Goal: Task Accomplishment & Management: Manage account settings

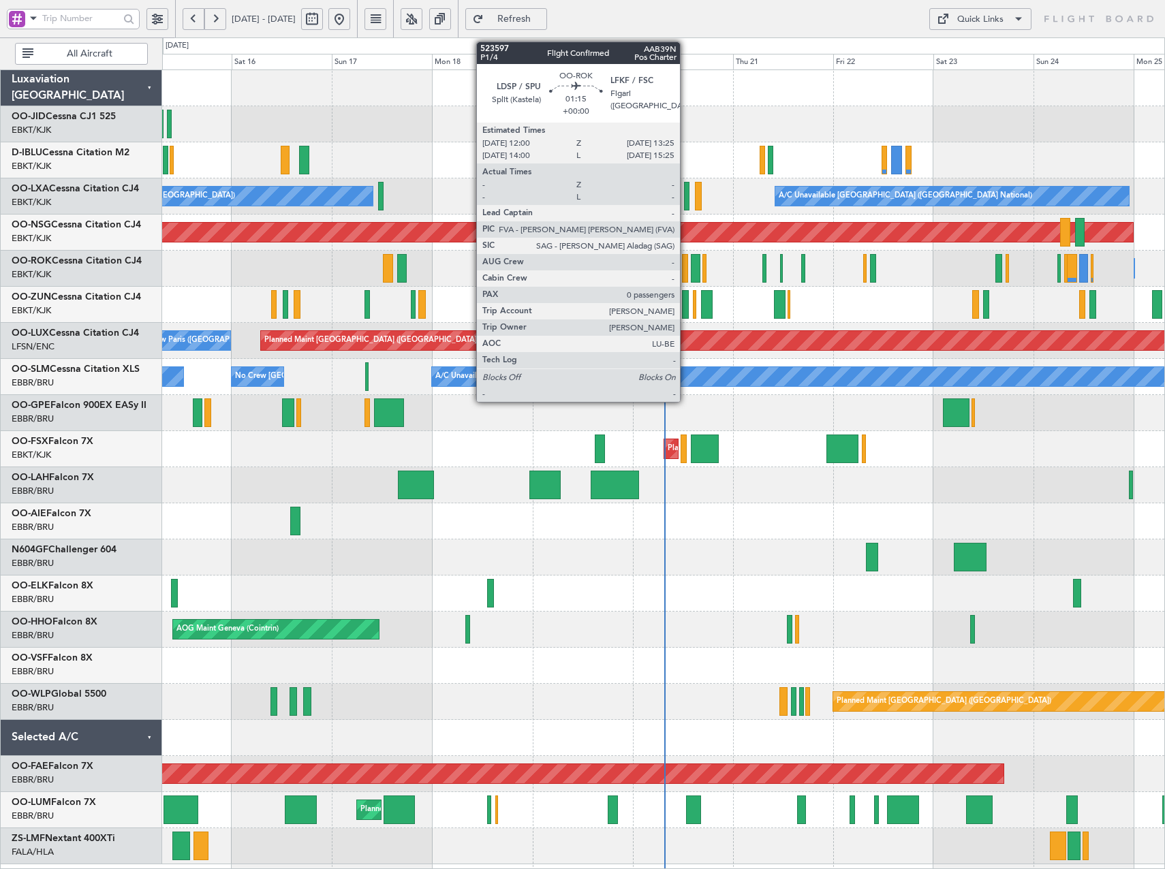
click at [686, 275] on div at bounding box center [685, 268] width 6 height 29
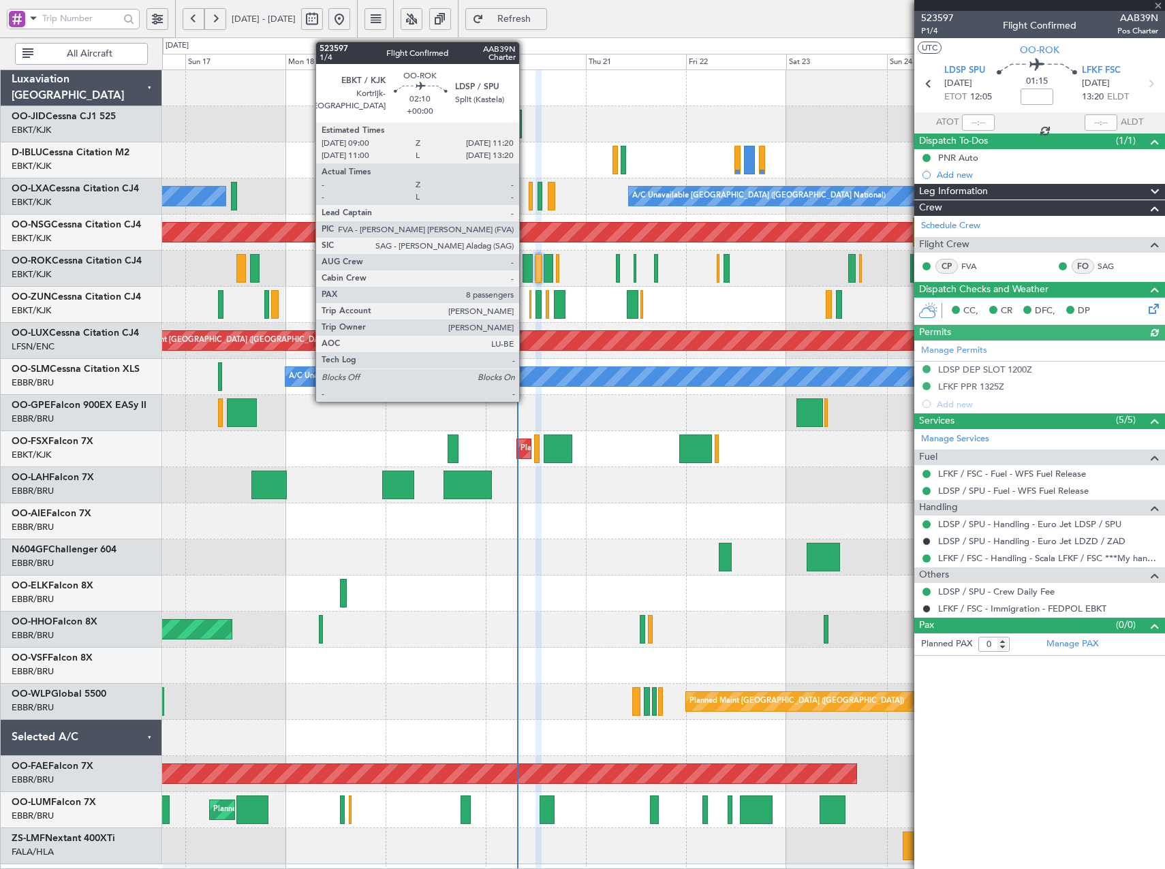
click at [525, 268] on div at bounding box center [528, 268] width 10 height 29
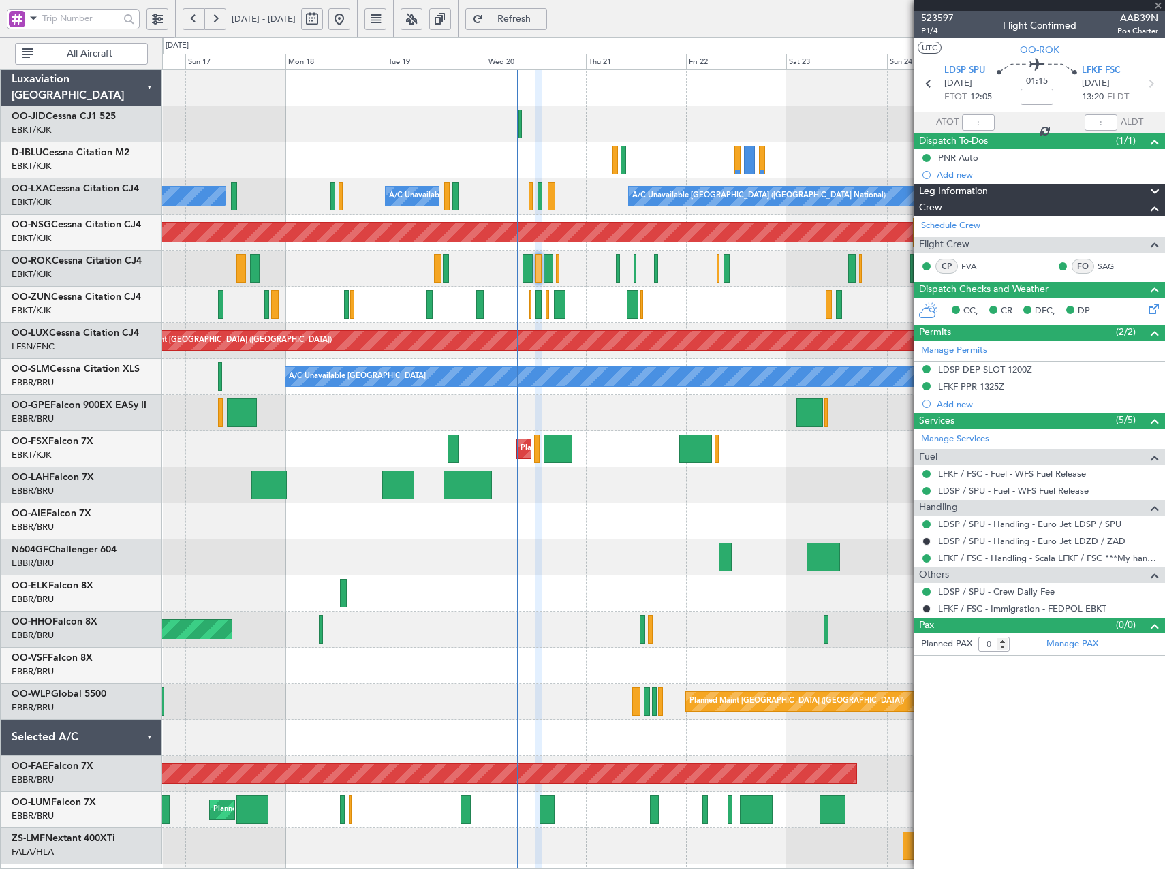
type input "8"
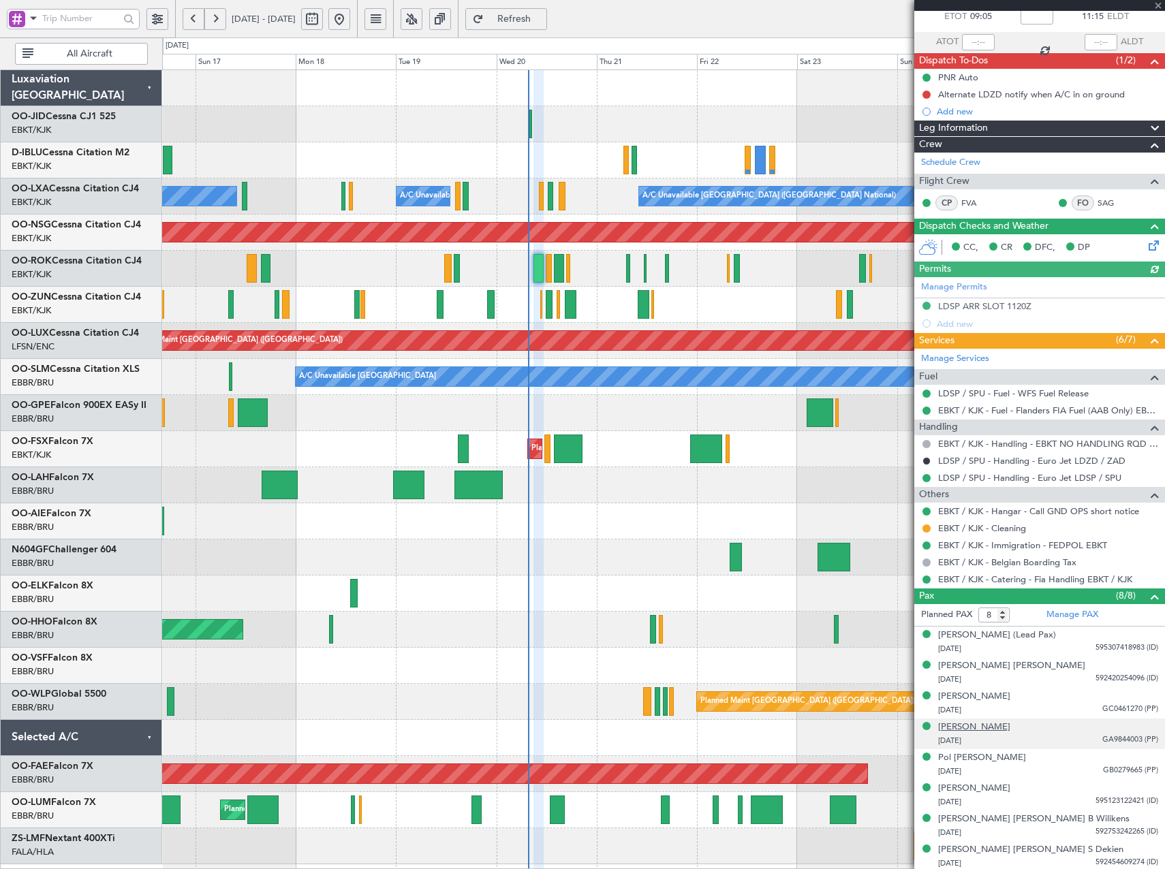
scroll to position [82, 0]
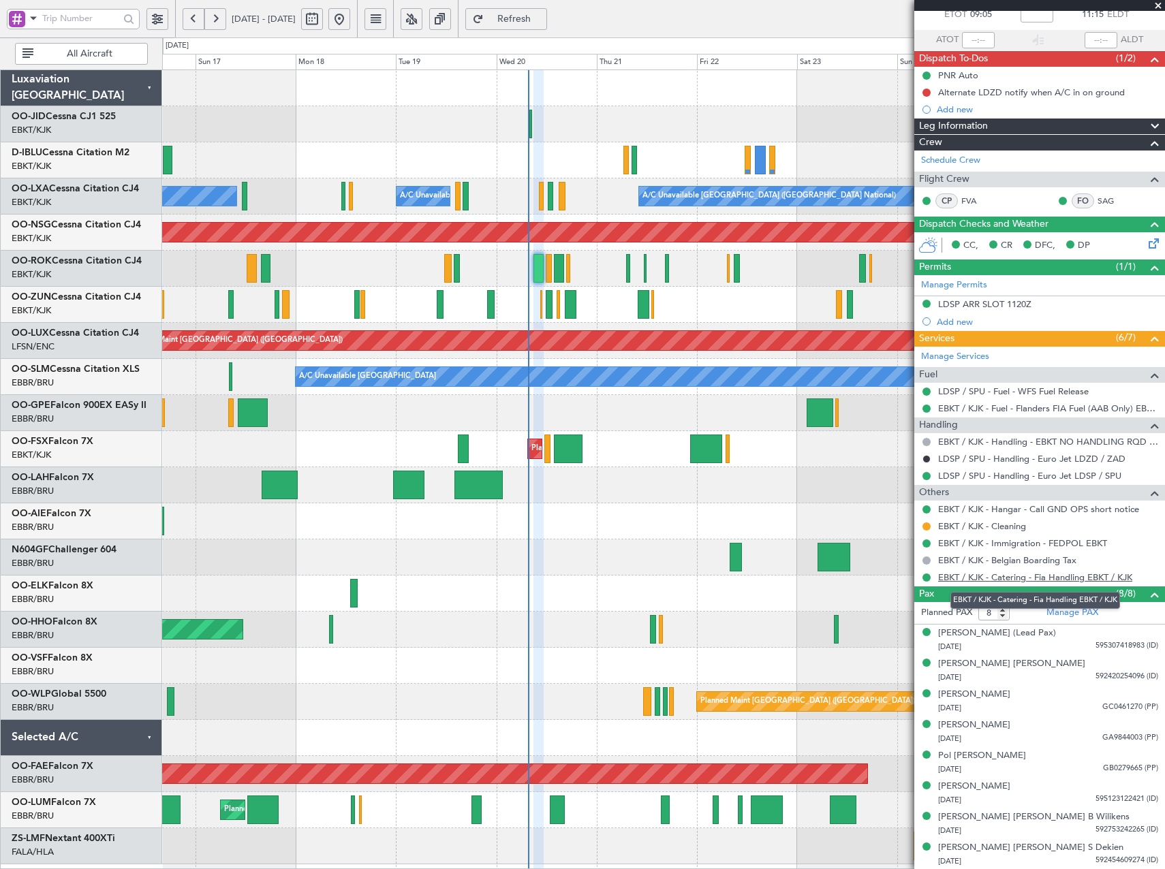
click at [1007, 578] on link "EBKT / KJK - Catering - Fia Handling EBKT / KJK" at bounding box center [1035, 578] width 194 height 12
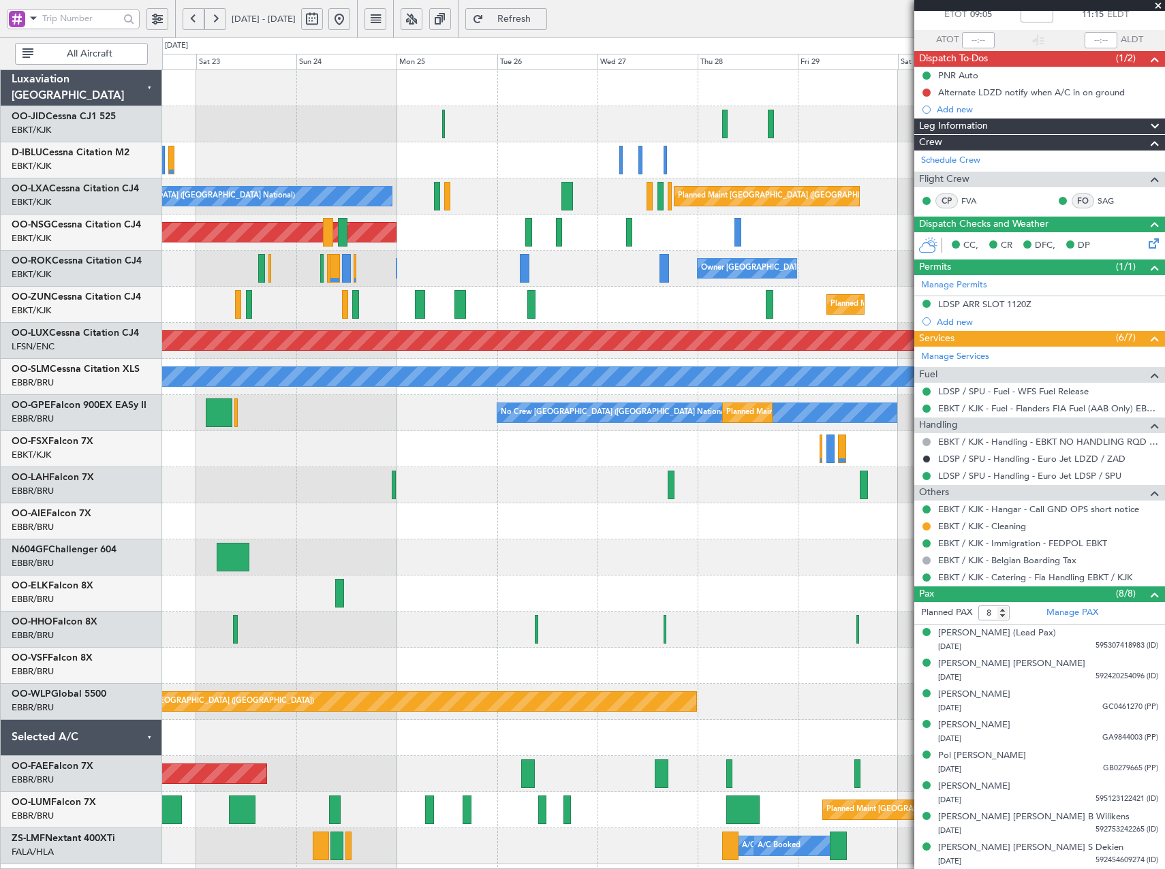
click at [170, 266] on div "Planned Maint Kortrijk-[GEOGRAPHIC_DATA] A/C Unavailable [GEOGRAPHIC_DATA] ([GE…" at bounding box center [663, 467] width 1002 height 794
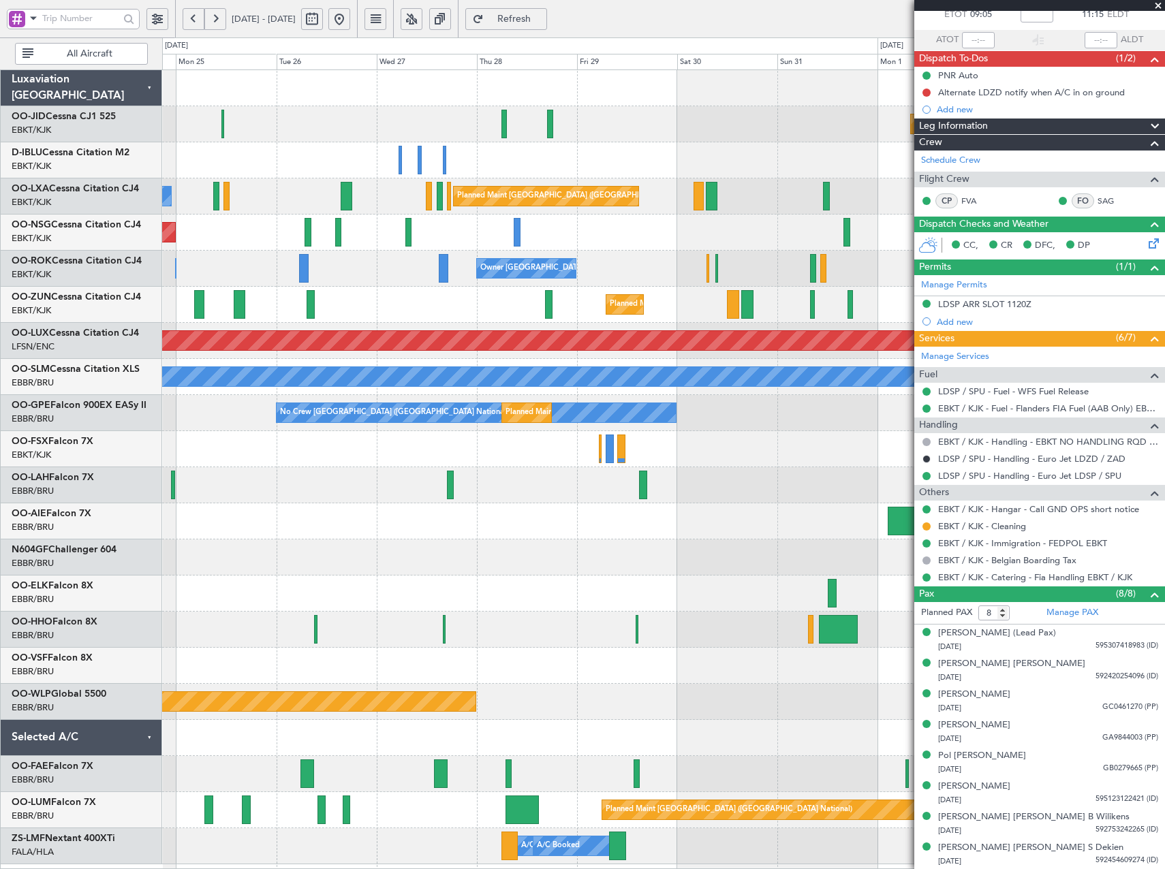
click at [388, 281] on div "Owner [GEOGRAPHIC_DATA]-[GEOGRAPHIC_DATA] Owner [GEOGRAPHIC_DATA]-[GEOGRAPHIC_D…" at bounding box center [663, 269] width 1002 height 36
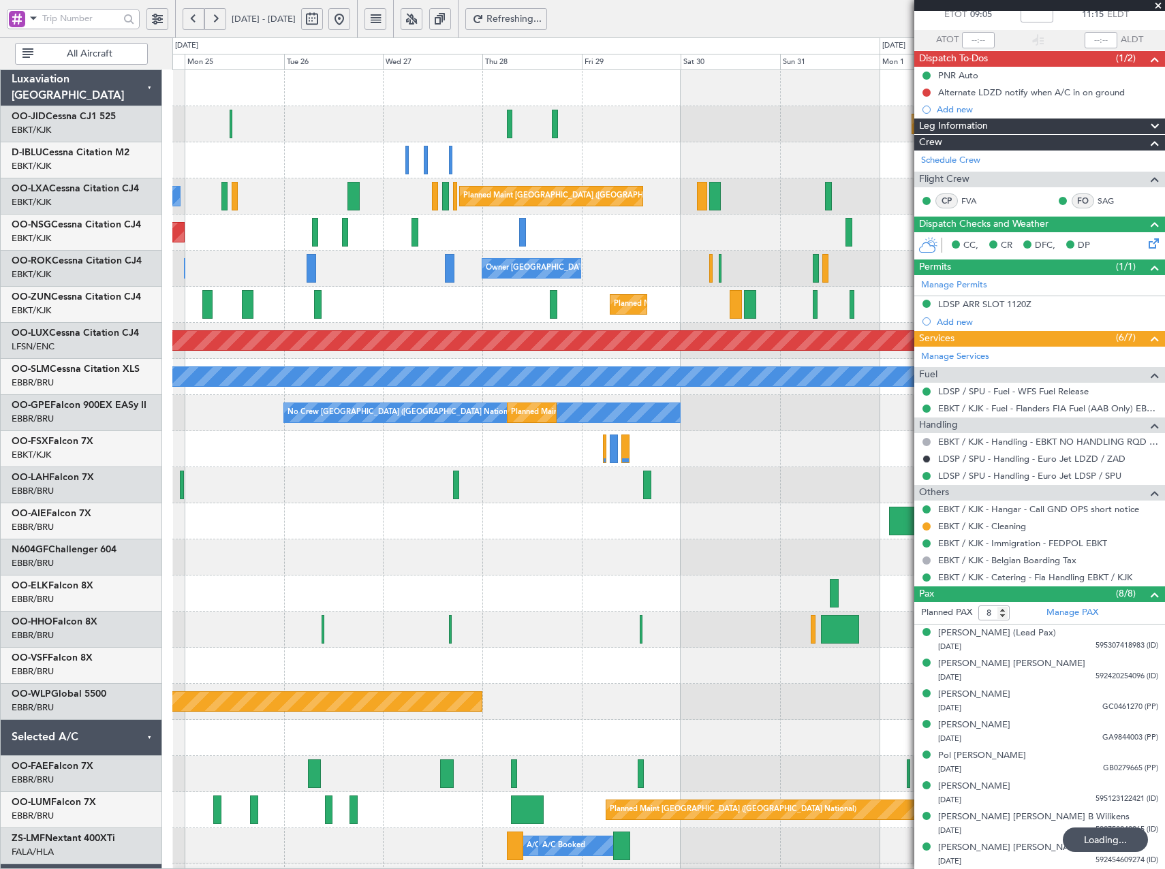
click at [422, 19] on button at bounding box center [412, 19] width 22 height 22
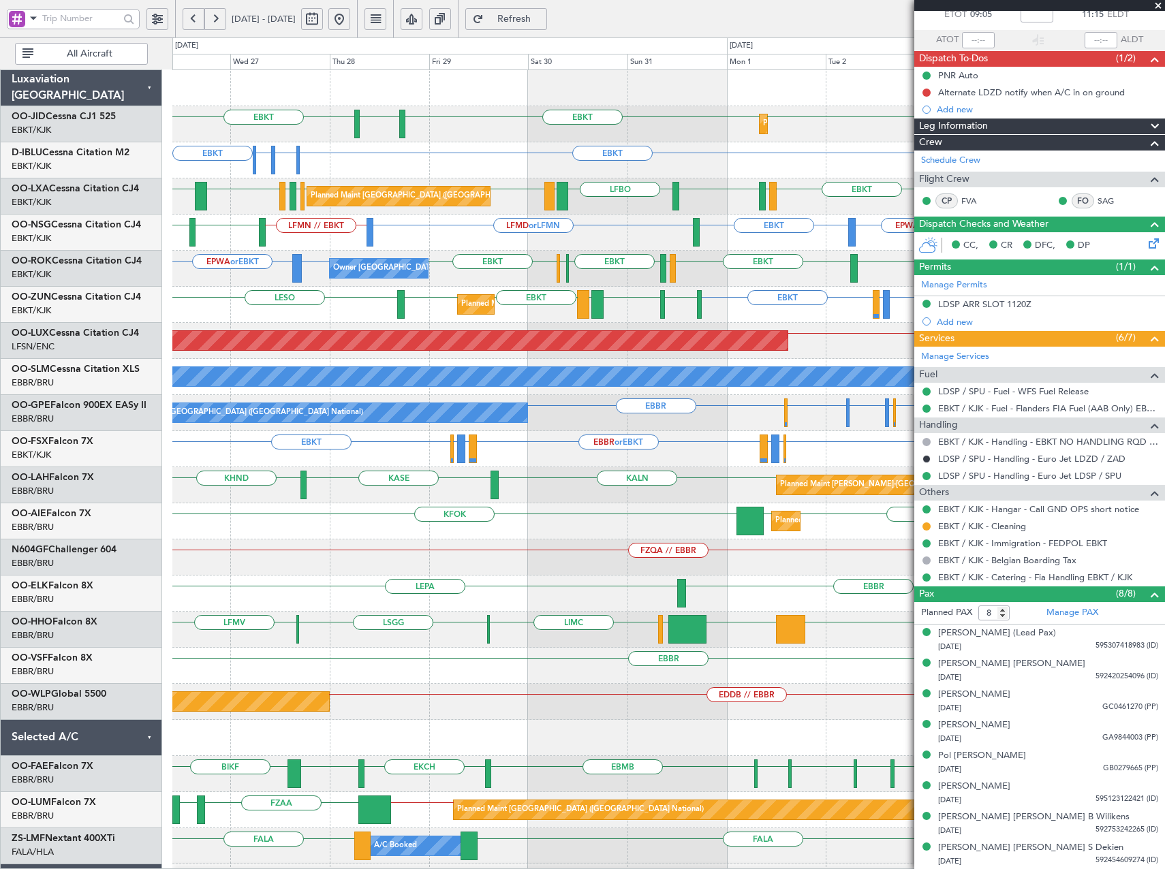
click at [350, 16] on button at bounding box center [339, 19] width 22 height 22
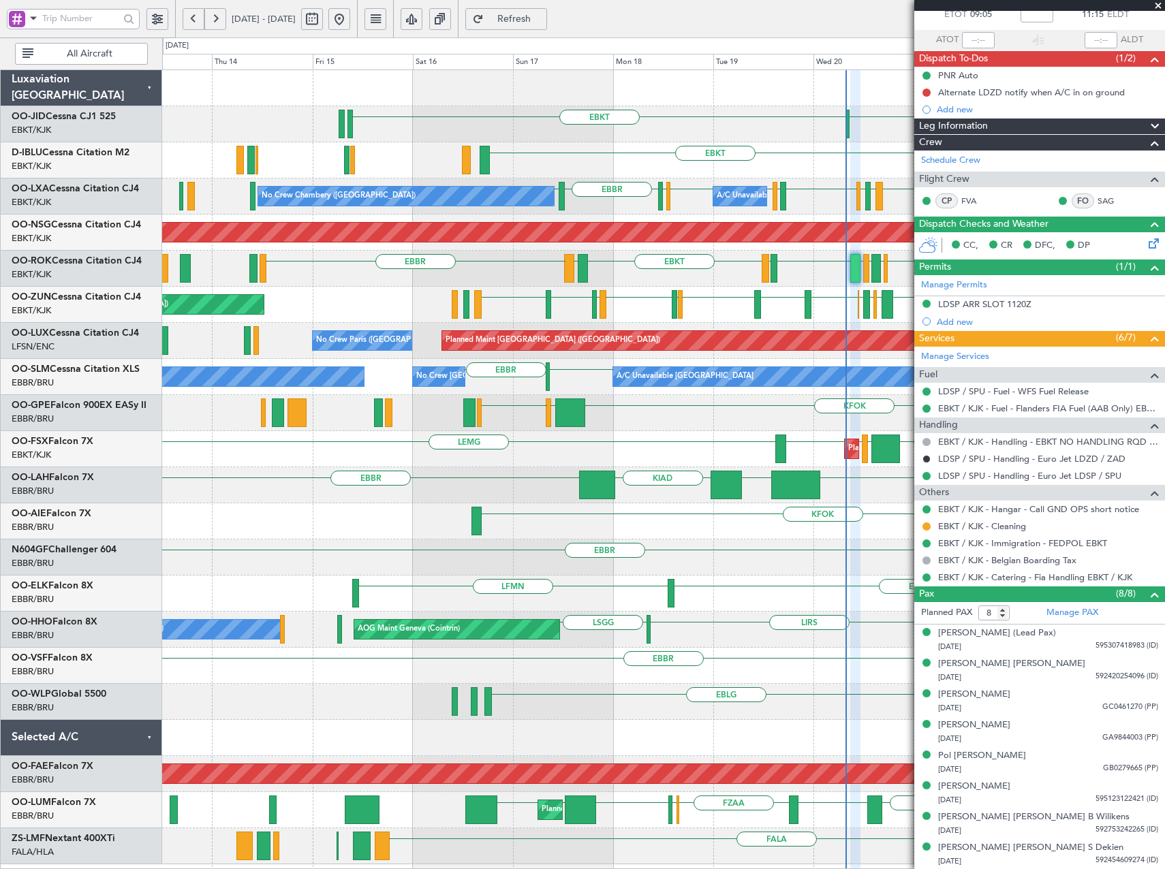
click at [538, 160] on div "EBKT EBKT EGJJ EDDM or EBKT EIDW or EBKT EBKT No Crew [GEOGRAPHIC_DATA] (Brusse…" at bounding box center [663, 160] width 1002 height 36
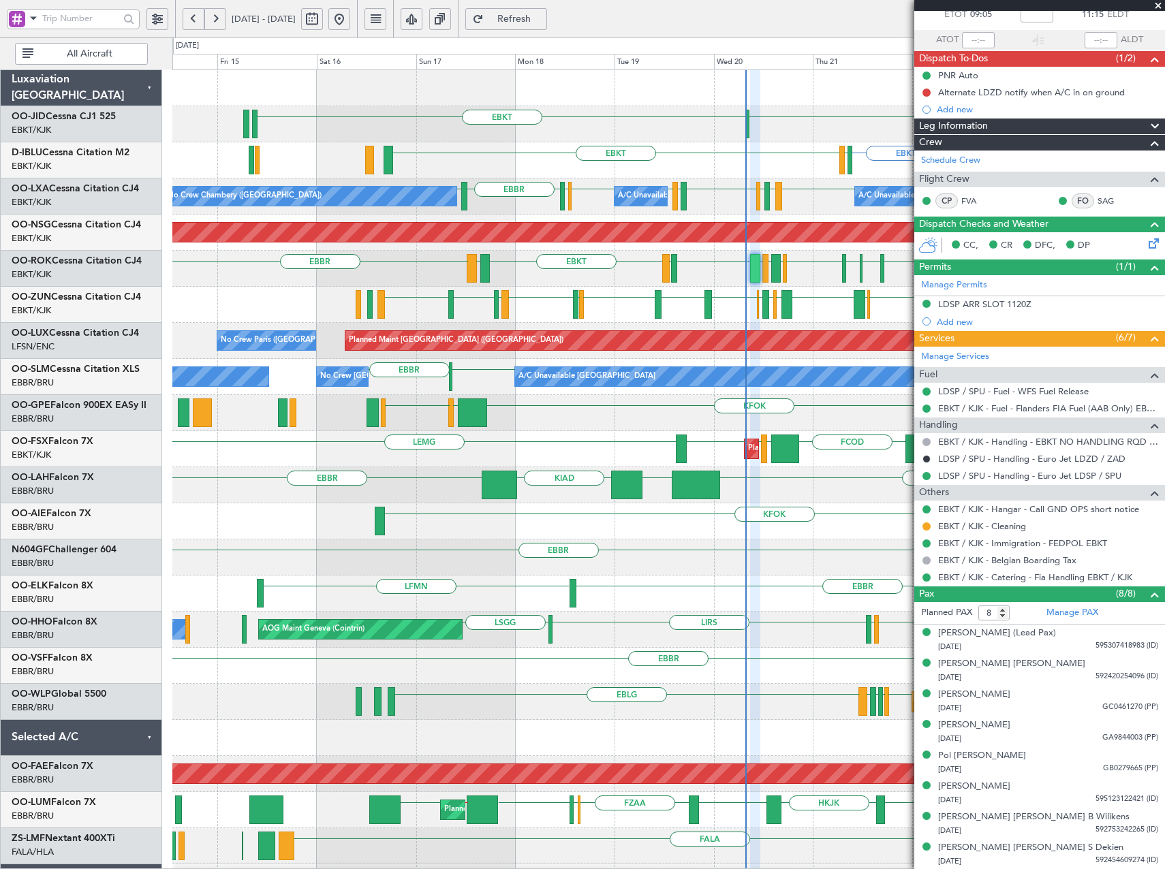
click at [711, 269] on div "EBBR EBKT EDDG EDVK EBKT [GEOGRAPHIC_DATA] LFKF LDSP EBKT LFMD EBKT [GEOGRAPHIC…" at bounding box center [668, 269] width 992 height 36
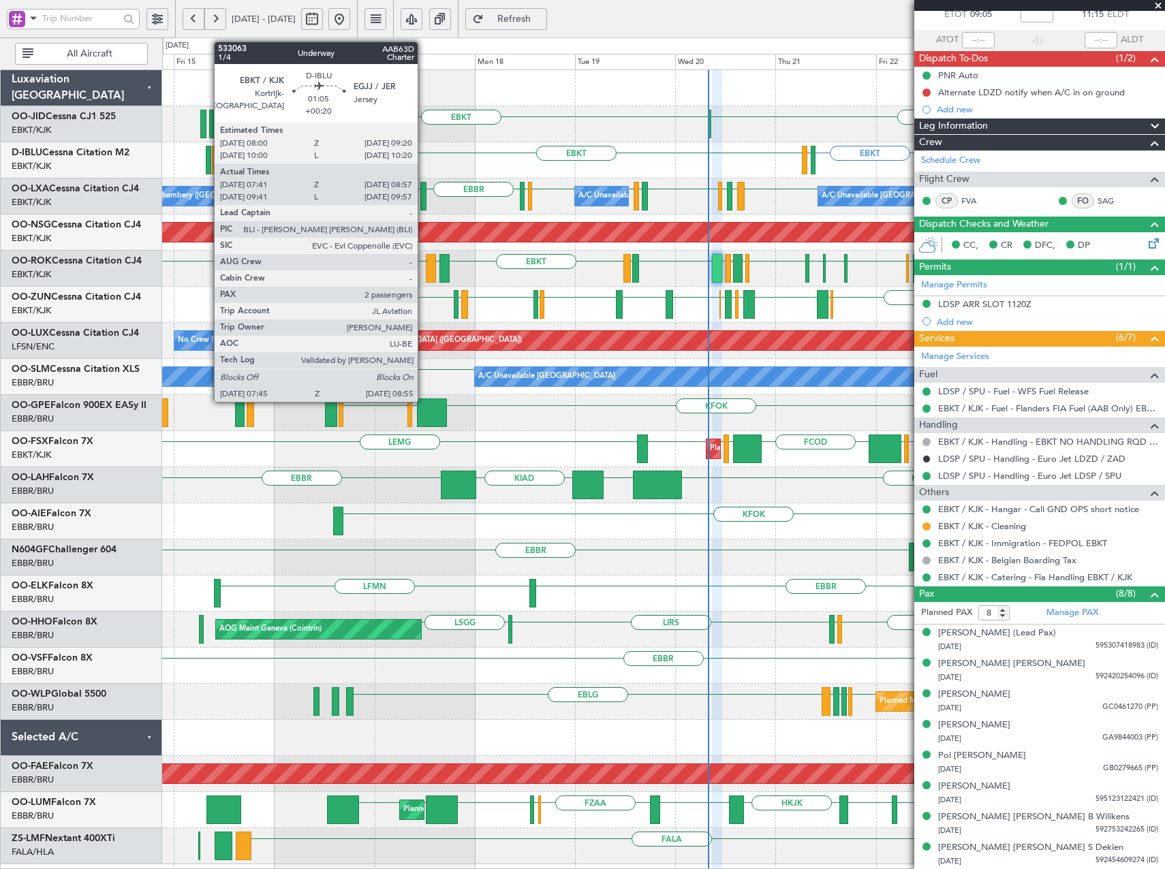
click at [207, 160] on div at bounding box center [208, 160] width 5 height 29
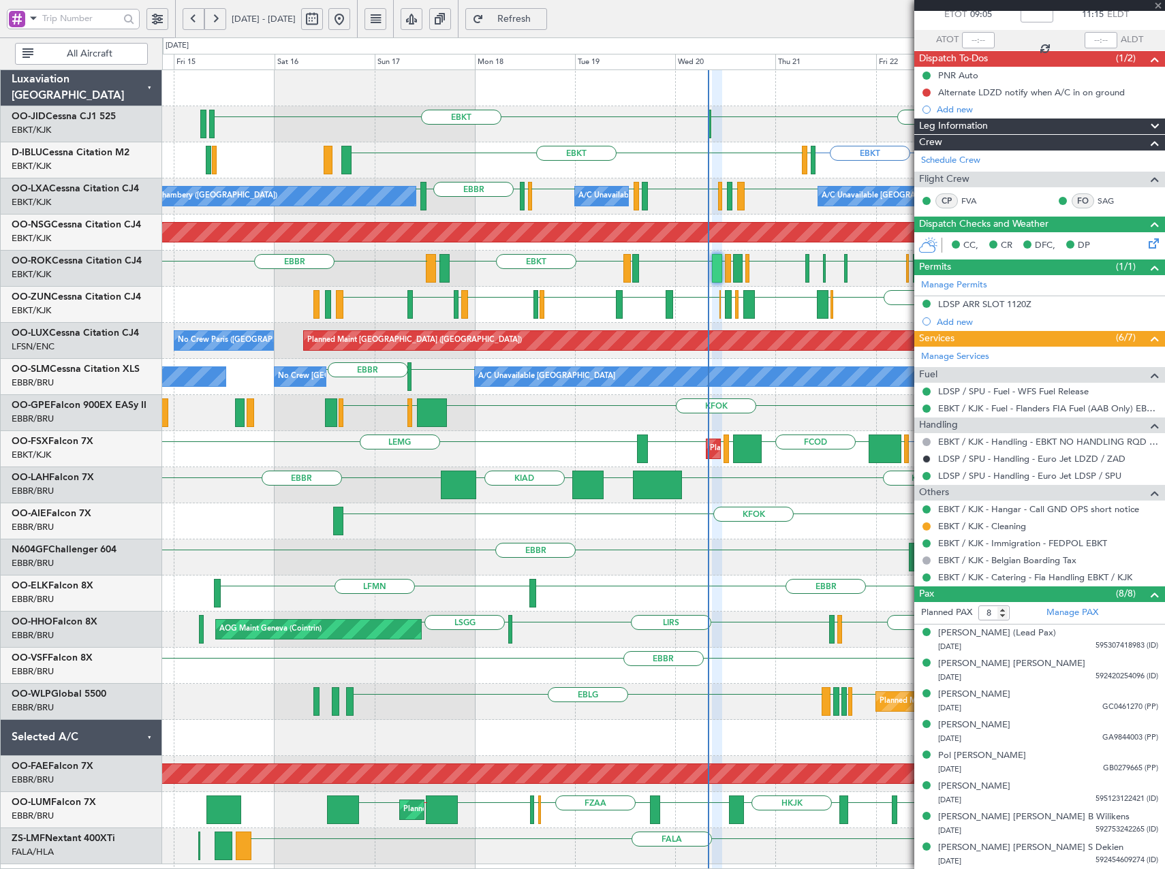
type input "+00:20"
type input "07:51"
type input "08:52"
type input "2"
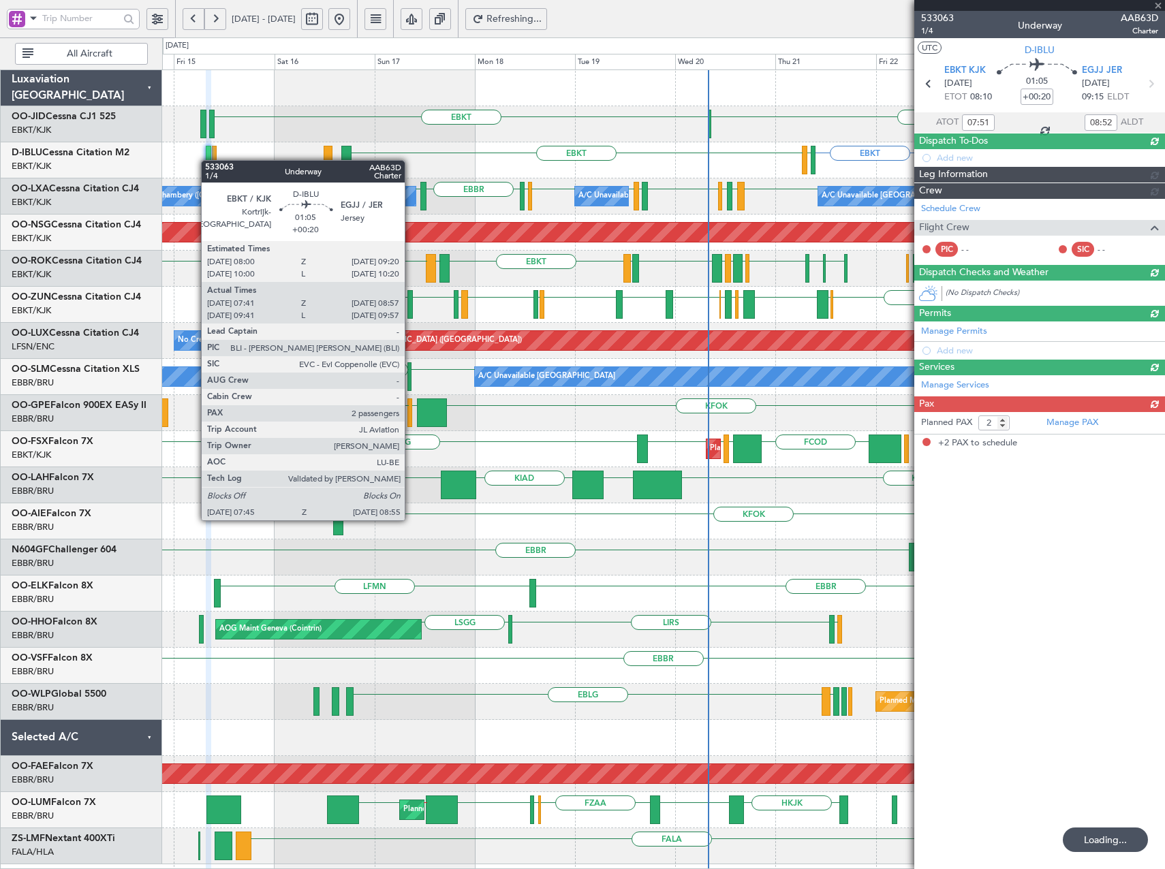
scroll to position [0, 0]
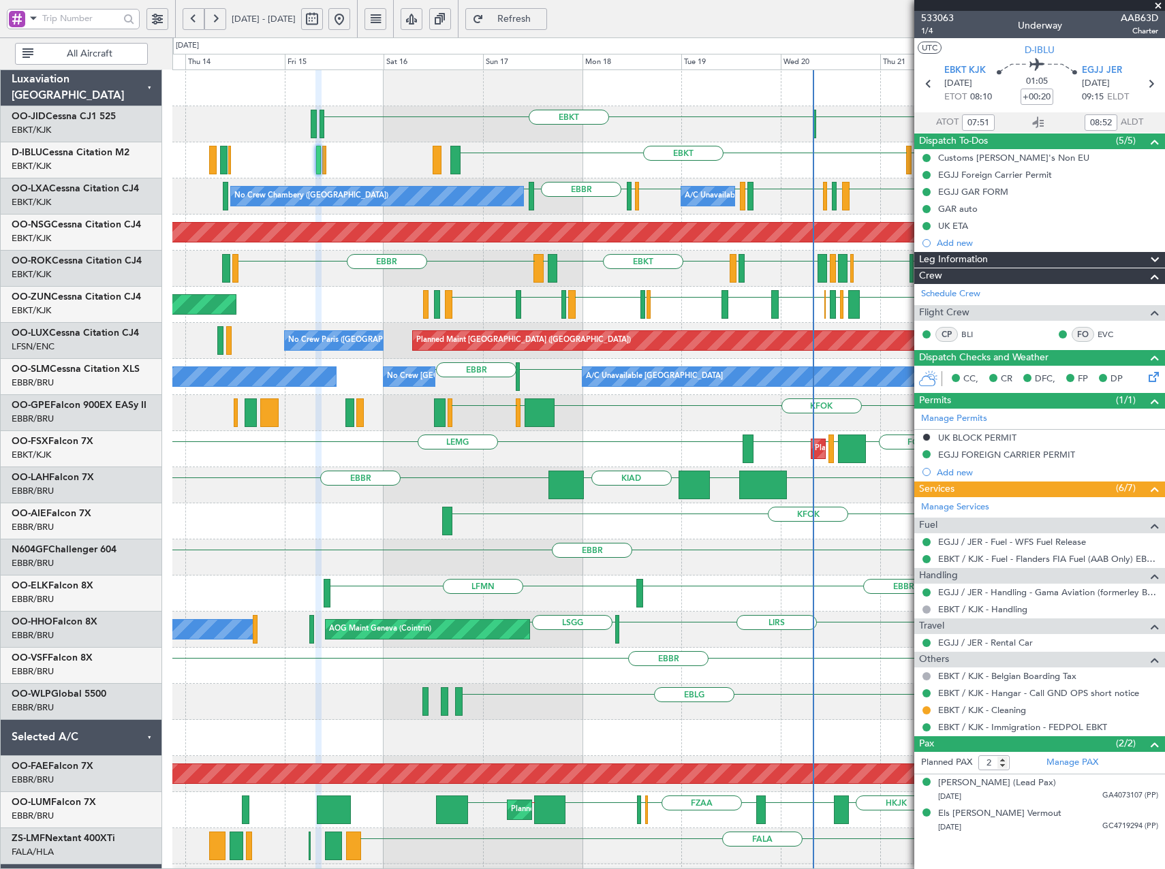
click at [535, 172] on div "EBKT EBKT EGJJ No Crew [GEOGRAPHIC_DATA] (Brussels National)" at bounding box center [668, 160] width 992 height 36
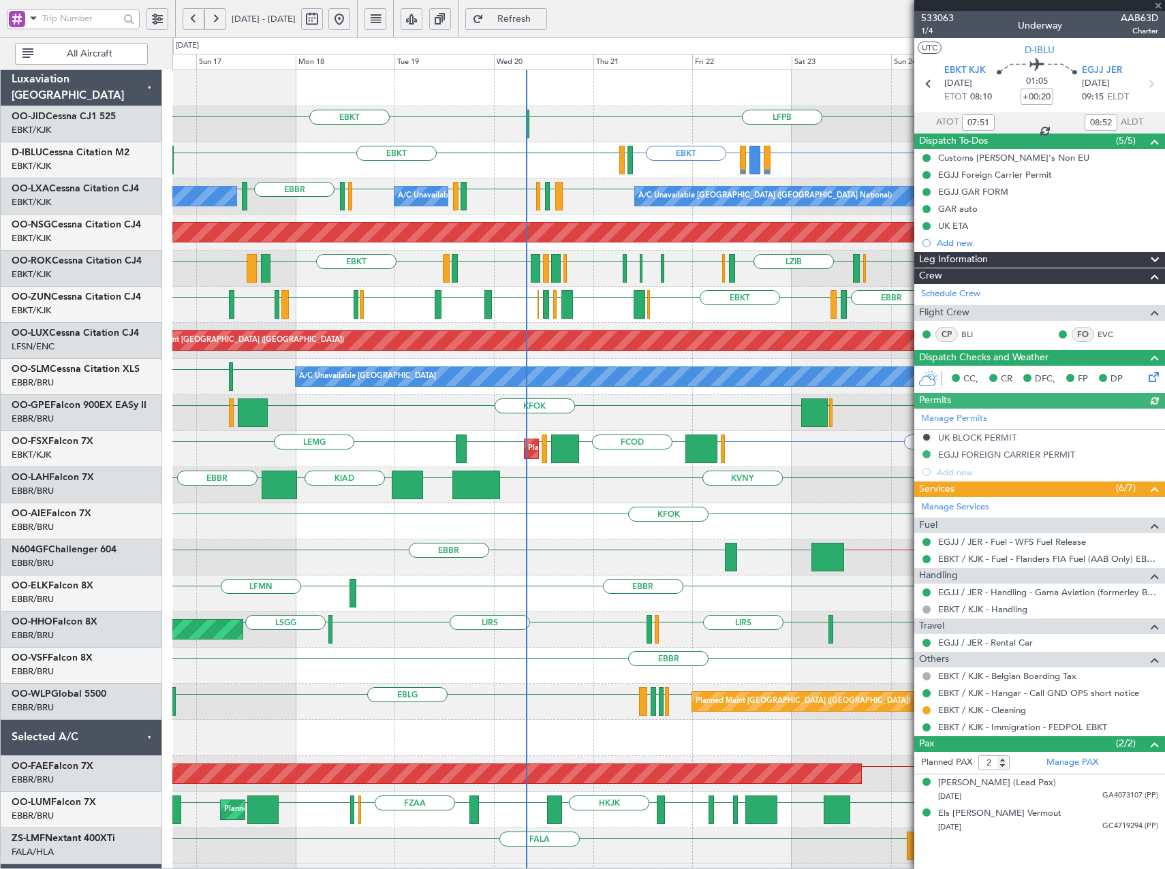
click at [559, 174] on div "EBKT EBKT EIDW or EBKT EDDM or EBKT EBKT EGJJ" at bounding box center [668, 160] width 992 height 36
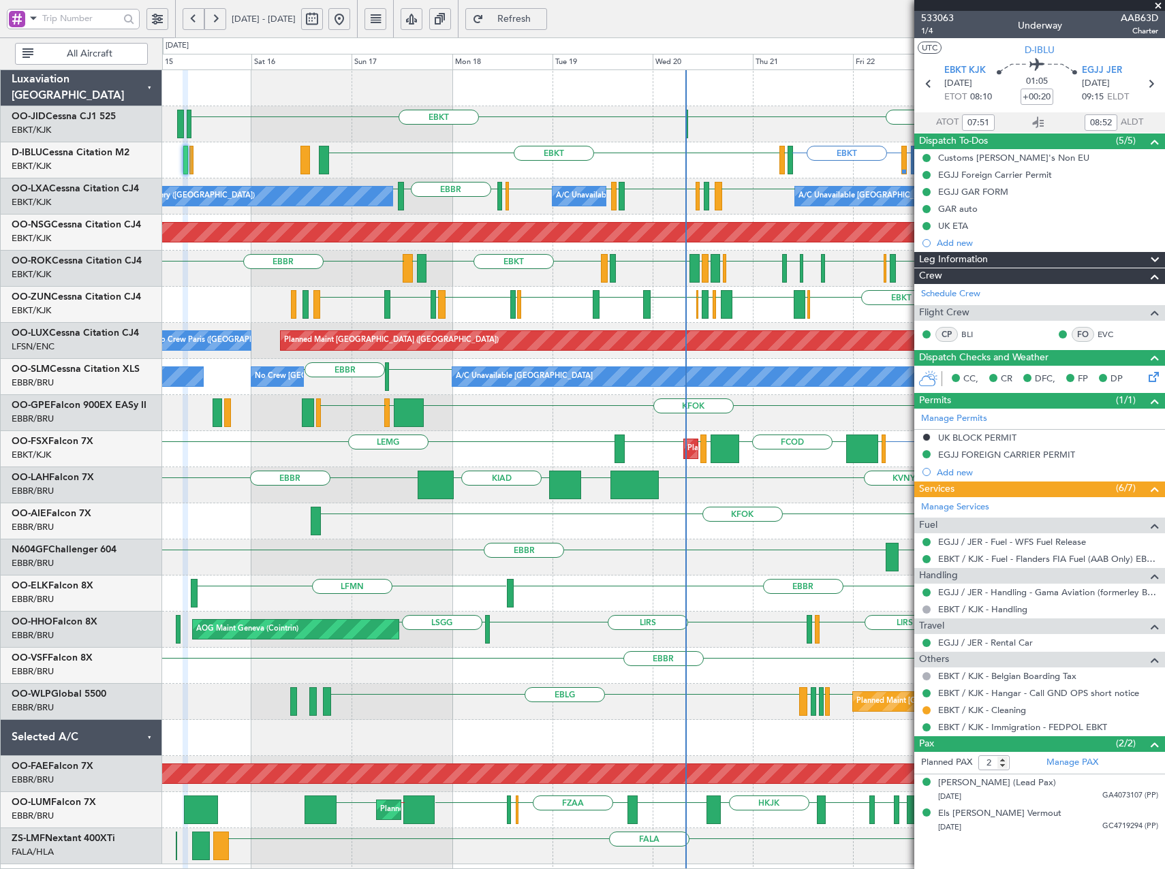
click at [520, 202] on div "EBBR [GEOGRAPHIC_DATA] LIRS LFSD EBKT LOWI [GEOGRAPHIC_DATA] [GEOGRAPHIC_DATA] …" at bounding box center [663, 197] width 1002 height 36
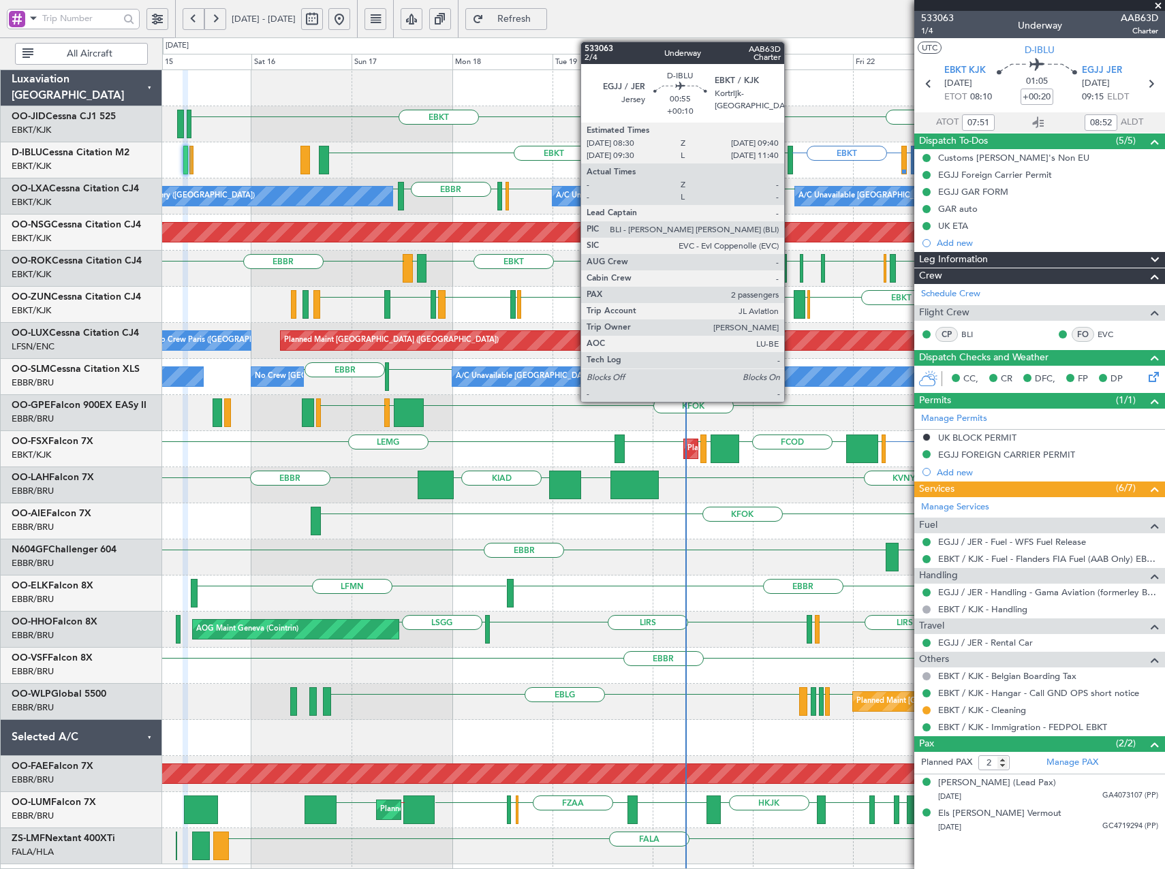
click at [790, 164] on div at bounding box center [790, 160] width 5 height 29
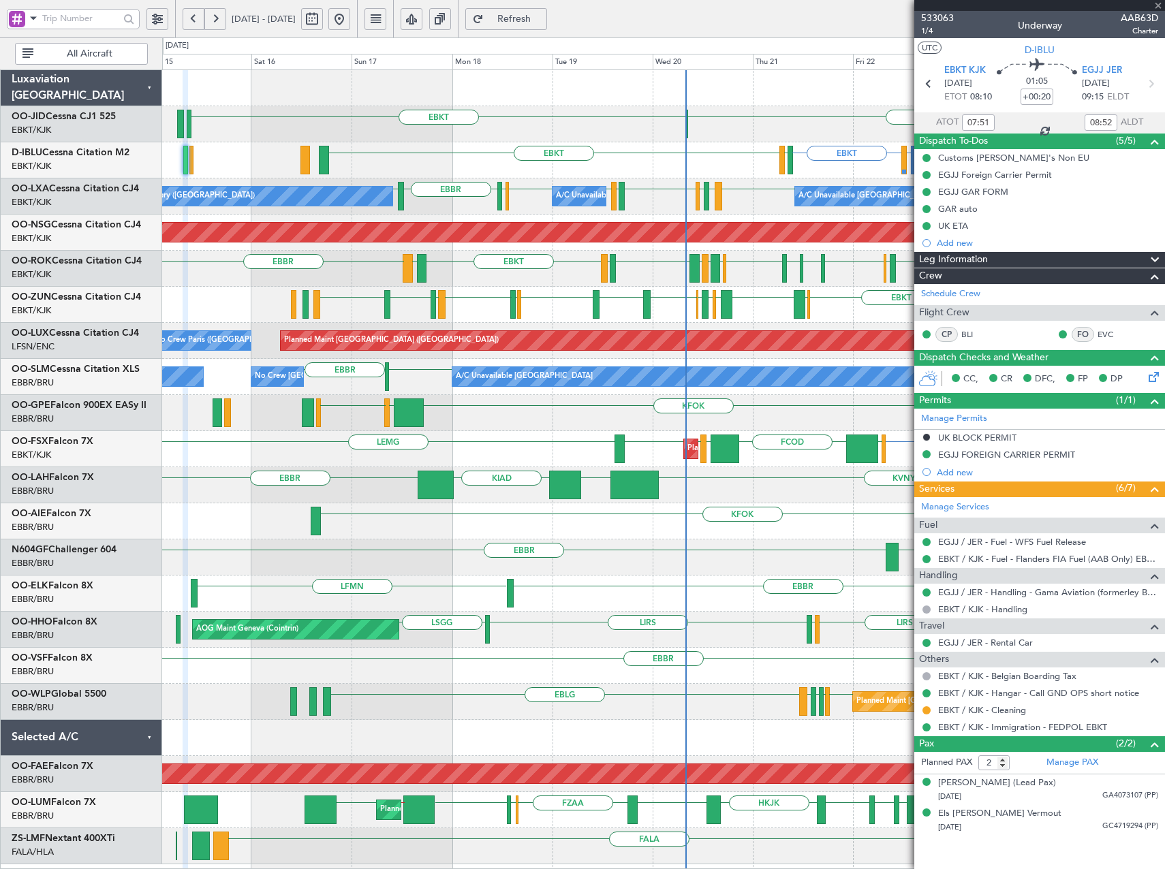
type input "+00:10"
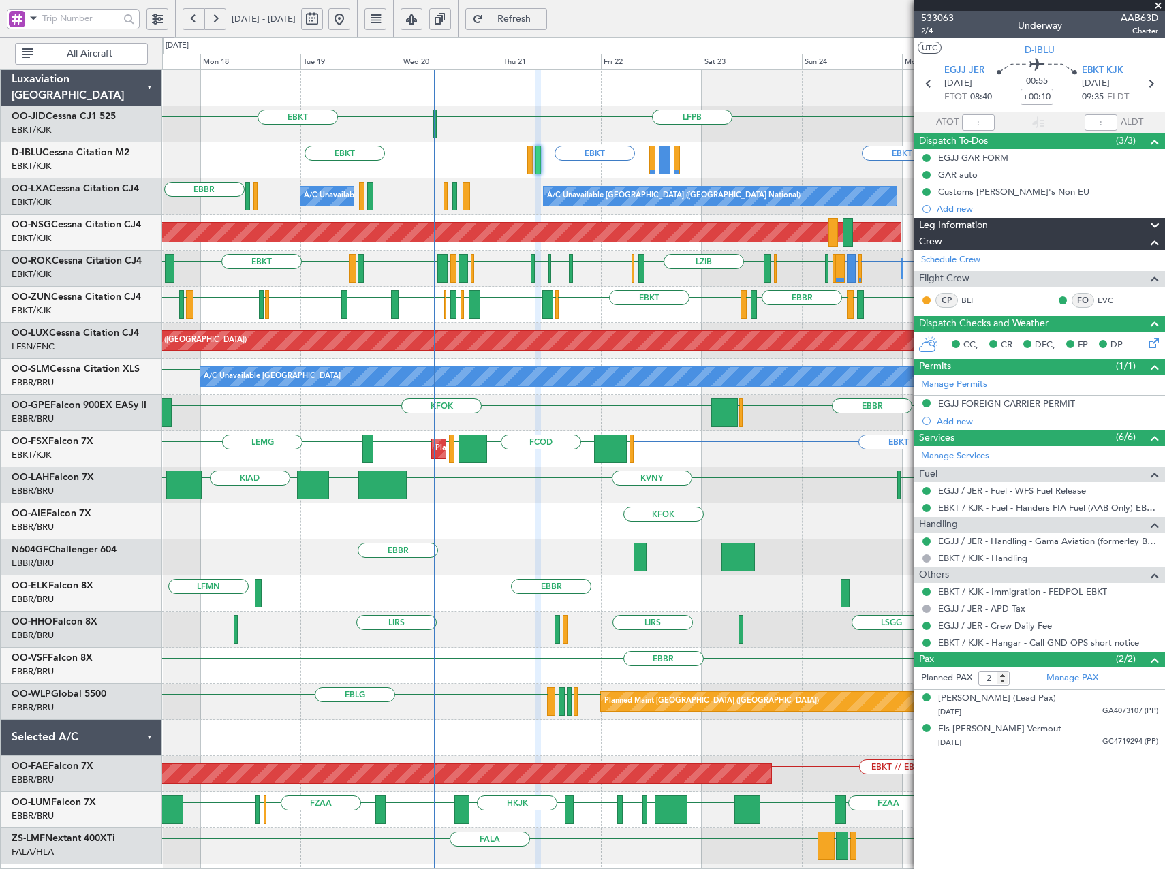
click at [1159, 9] on span at bounding box center [1158, 6] width 14 height 12
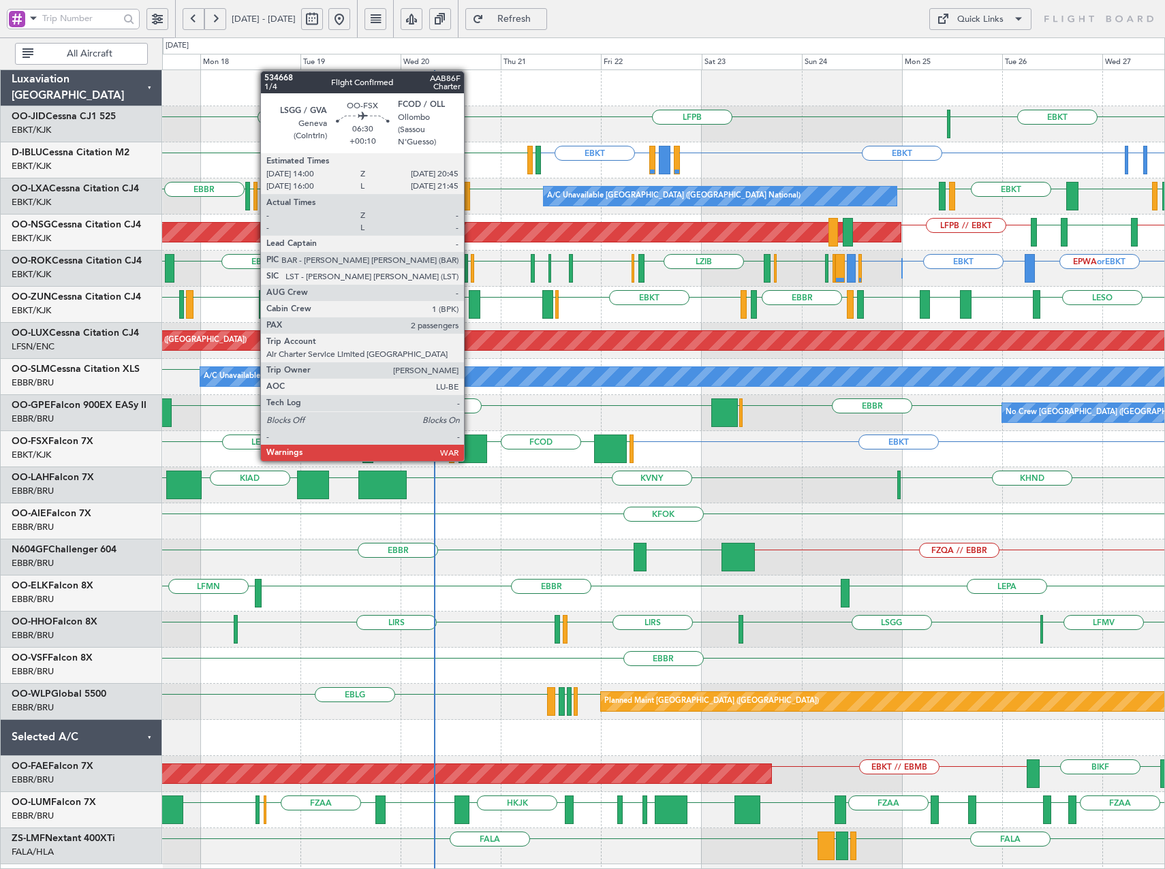
click at [470, 448] on div at bounding box center [473, 449] width 29 height 29
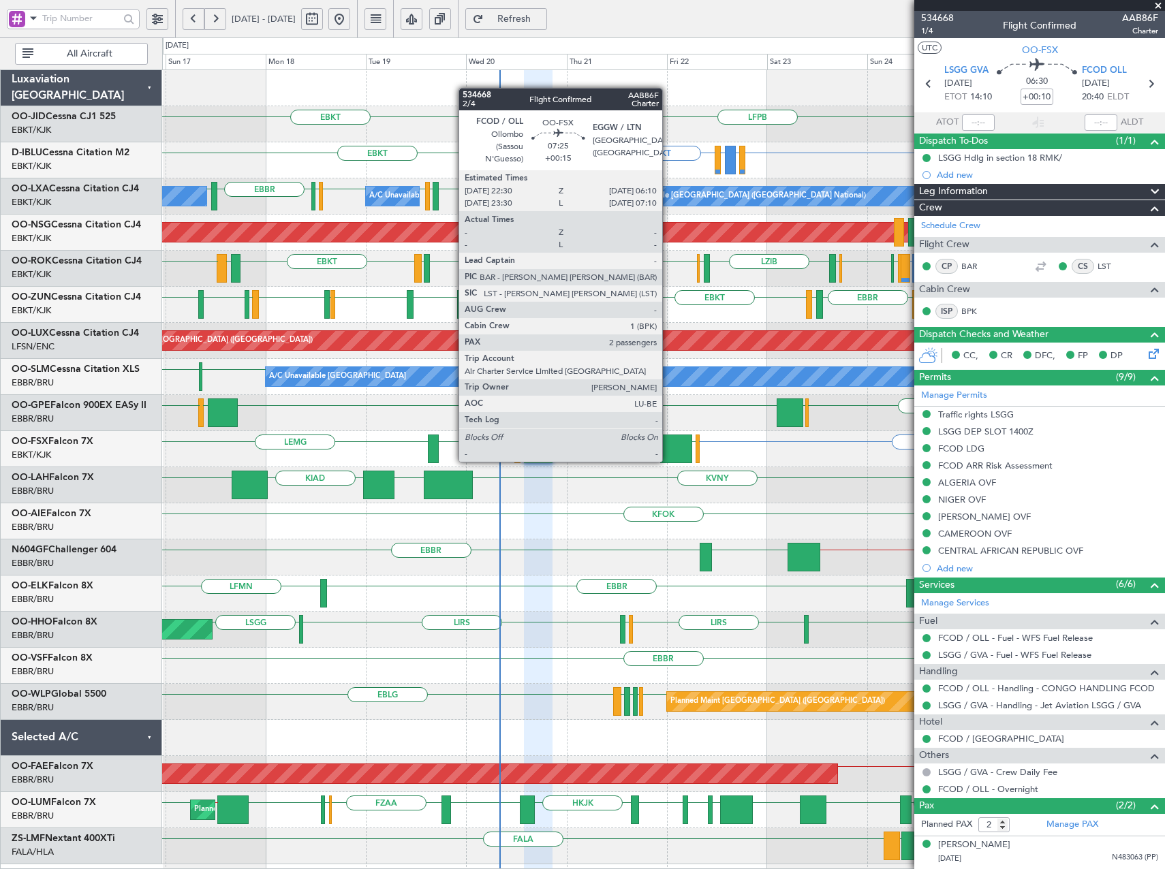
click at [668, 448] on div at bounding box center [676, 449] width 33 height 29
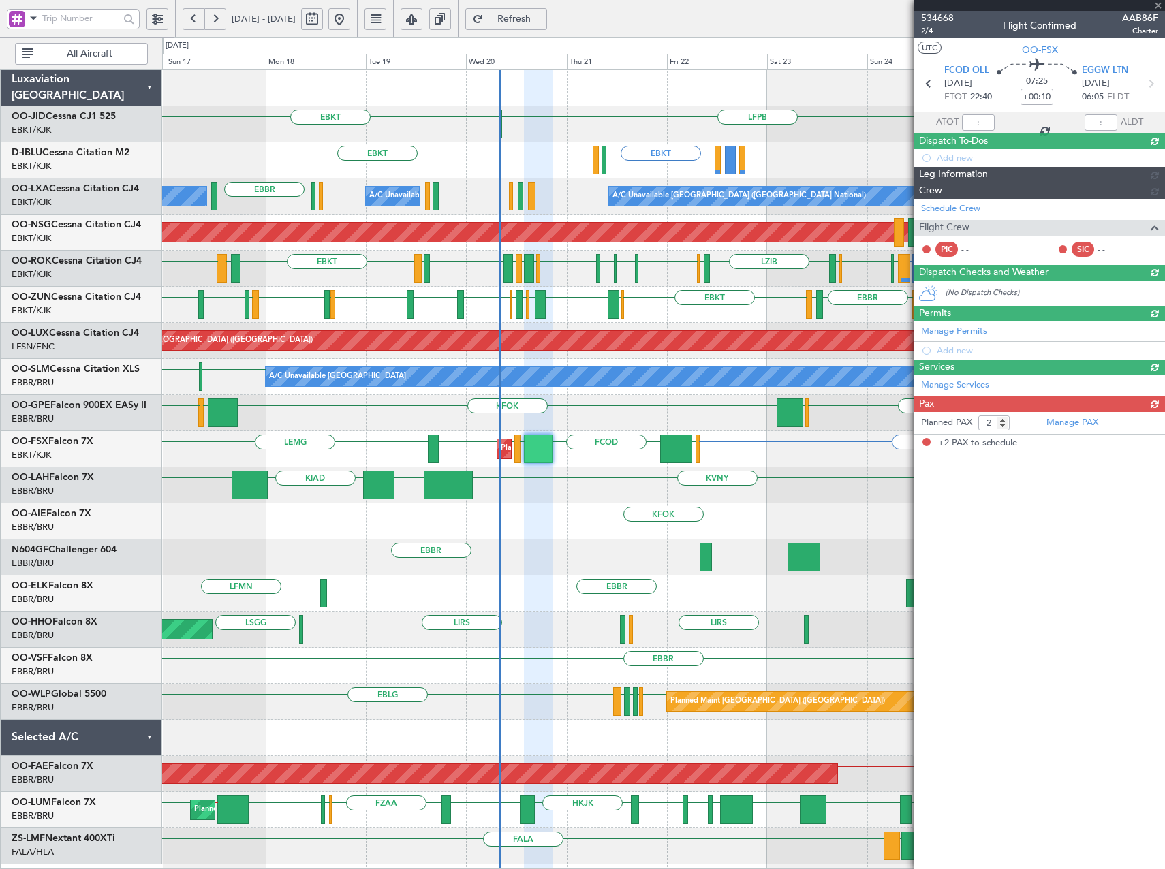
type input "+00:15"
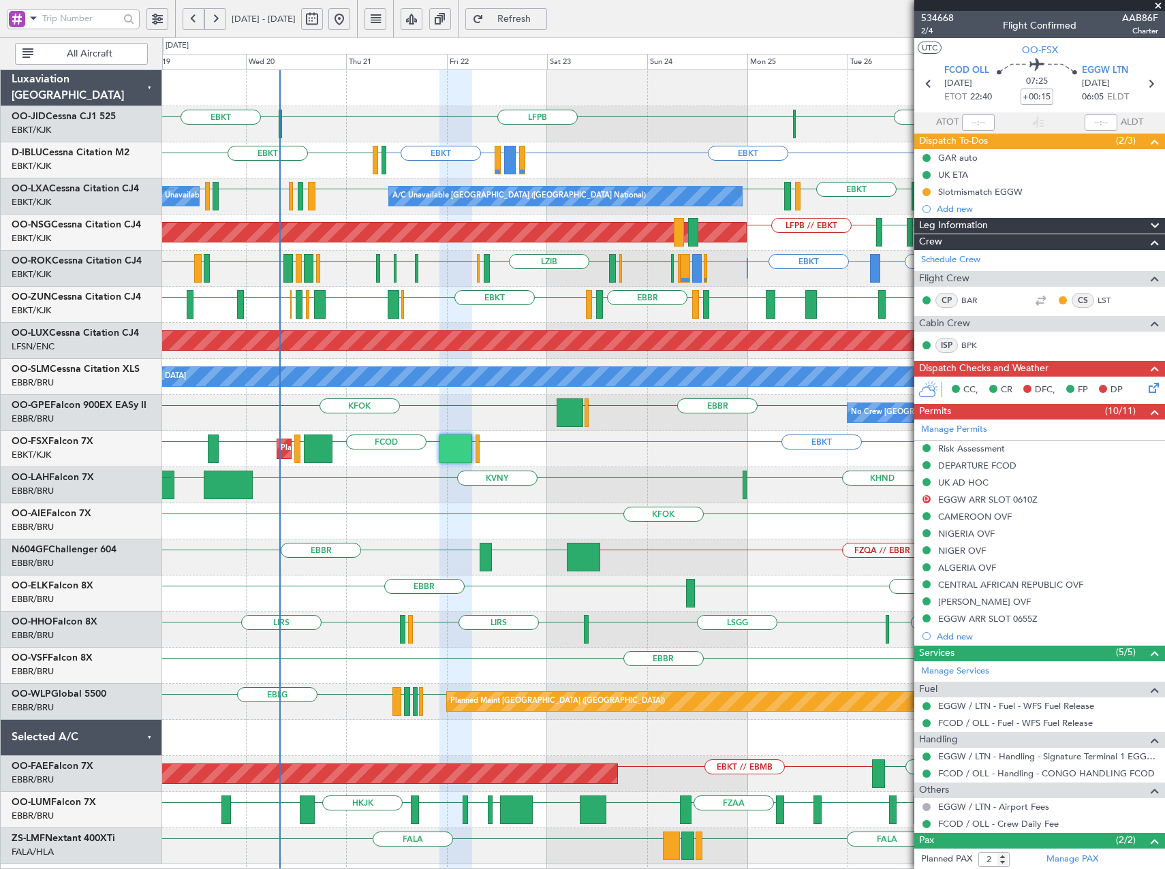
click at [651, 287] on div "EBKT LFPB EBKT [GEOGRAPHIC_DATA] EBKT EBKT EIDW or EBKT EDDM or EBKT EBKT EGJJ …" at bounding box center [663, 467] width 1002 height 794
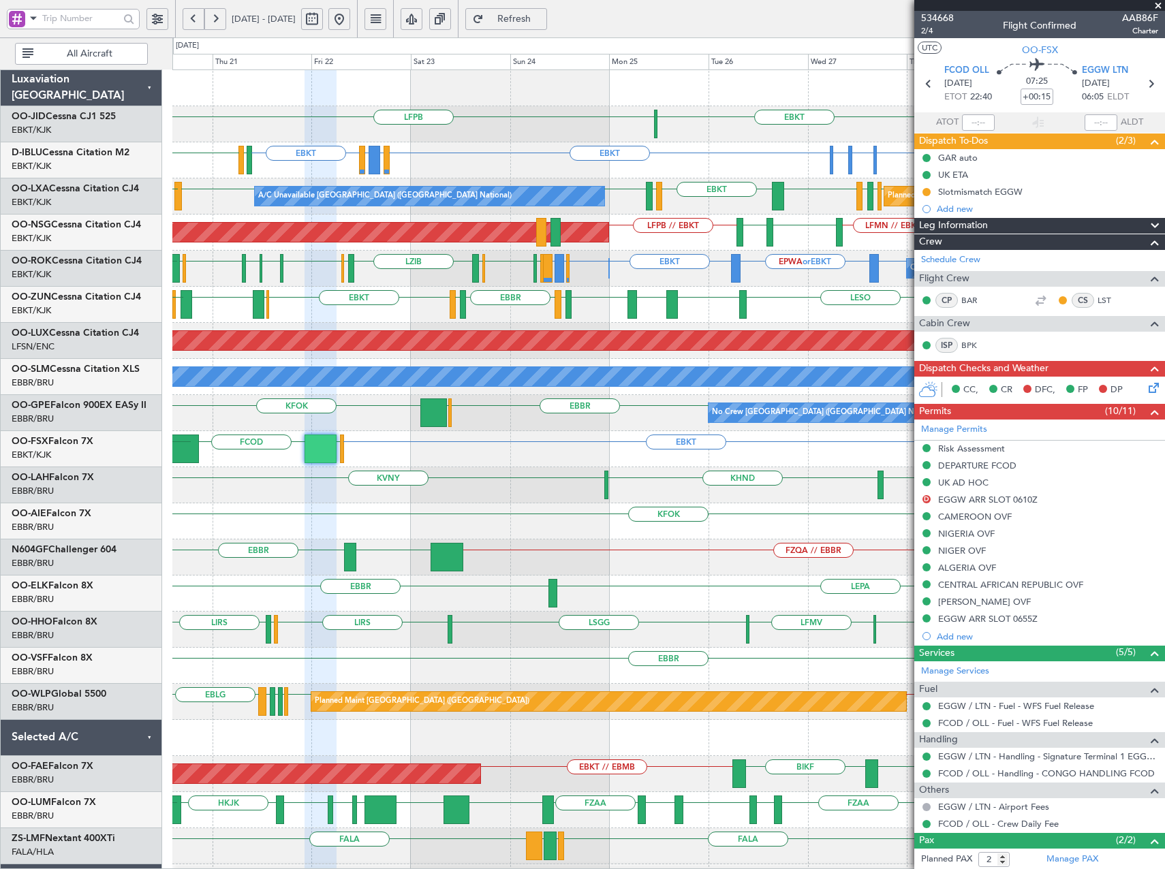
click at [589, 288] on div "EBKT LFPB EBKT [GEOGRAPHIC_DATA] Planned Maint [GEOGRAPHIC_DATA]-[GEOGRAPHIC_DA…" at bounding box center [668, 503] width 992 height 867
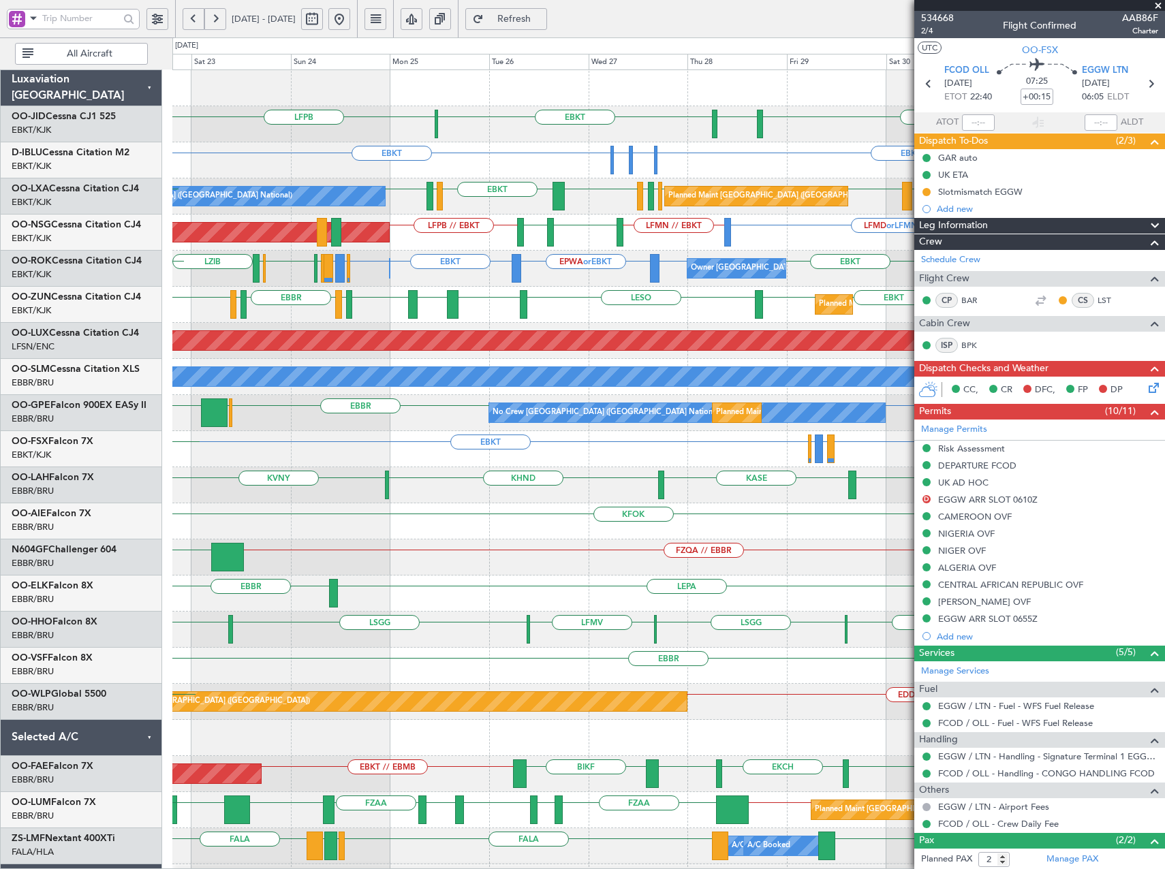
click at [594, 308] on div "Planned Maint Kortrijk-[GEOGRAPHIC_DATA] EBKT LESO EBKT LEBZ EBKT LOWS [GEOGRAP…" at bounding box center [668, 305] width 992 height 36
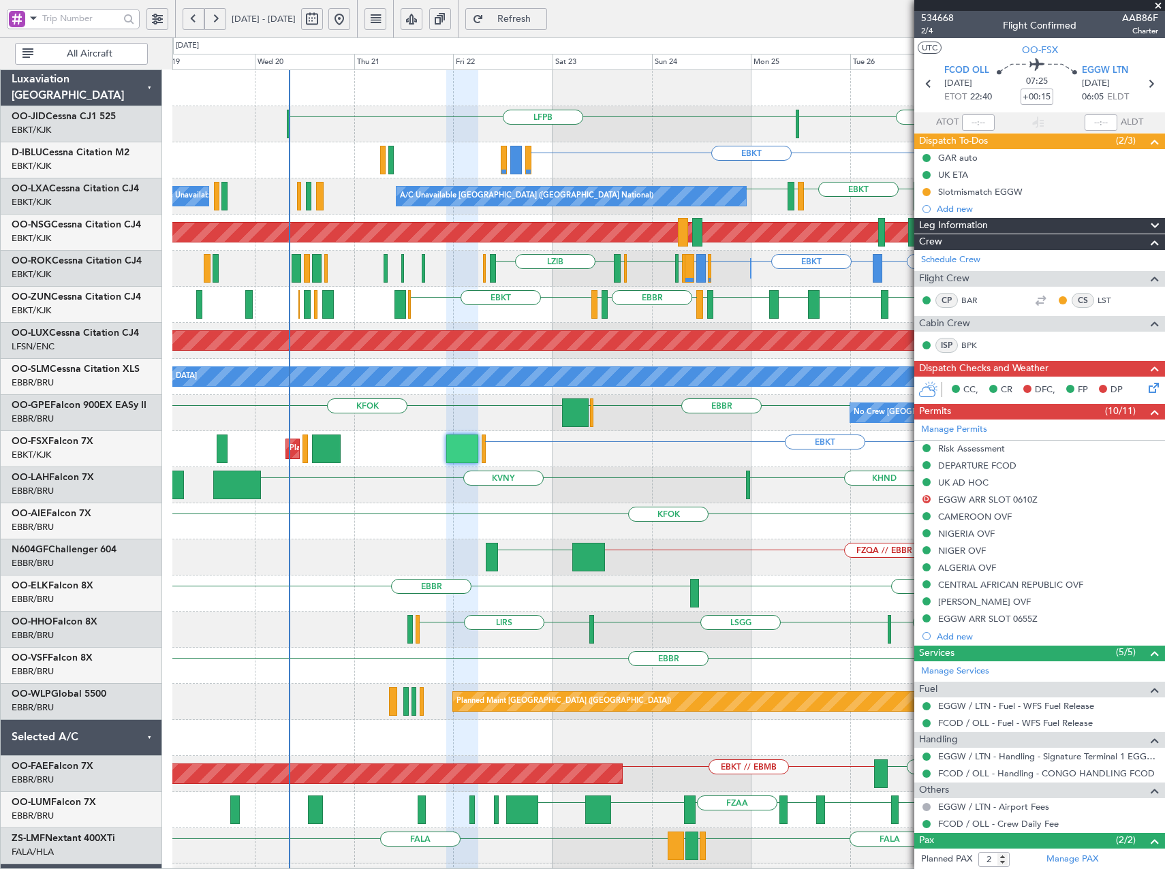
click at [837, 327] on div "EBKT [GEOGRAPHIC_DATA] EBKT LFPB EBKT EHAM or EBKT ELLX or EBKT EBKT [GEOGRAPHI…" at bounding box center [668, 521] width 992 height 903
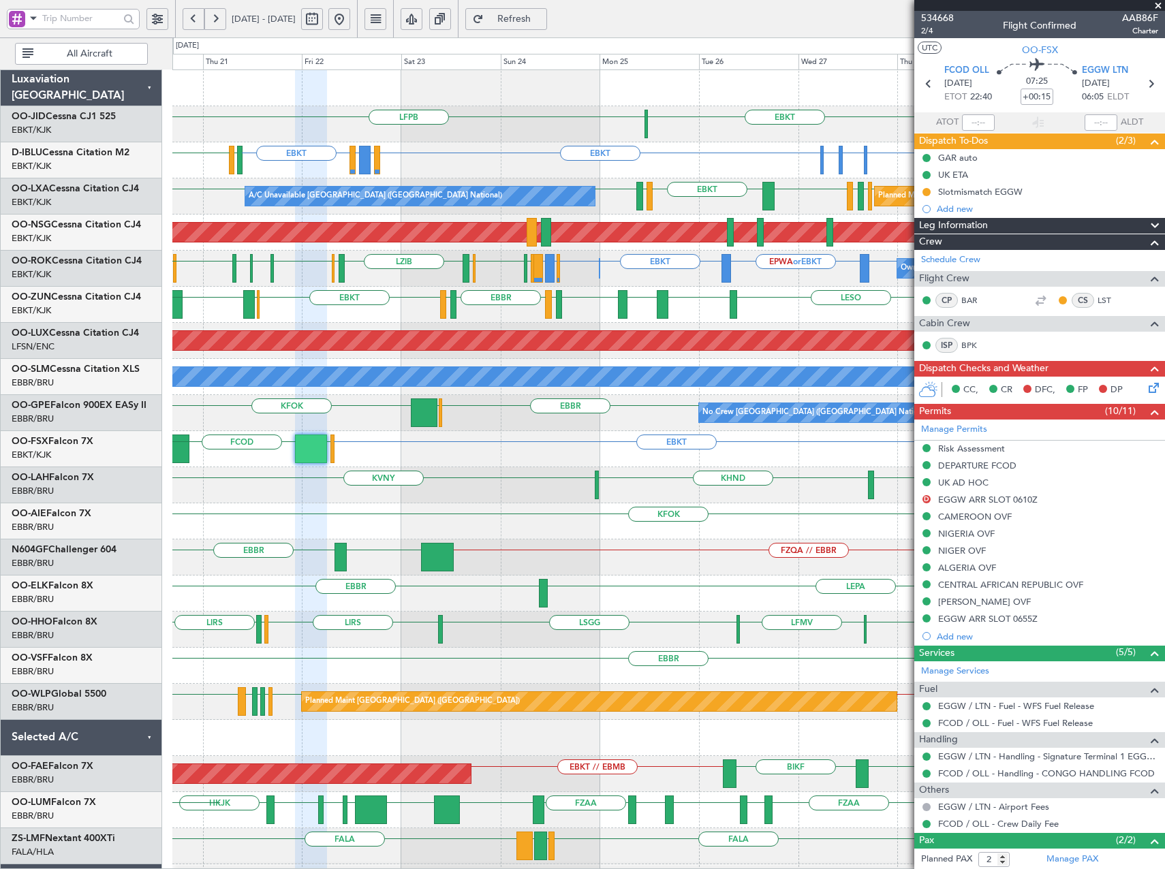
click at [627, 315] on div "Planned Maint Kortrijk-[GEOGRAPHIC_DATA] EBKT LESO EBKT EGKB LPCS EBKT LEBZ EBK…" at bounding box center [668, 305] width 992 height 36
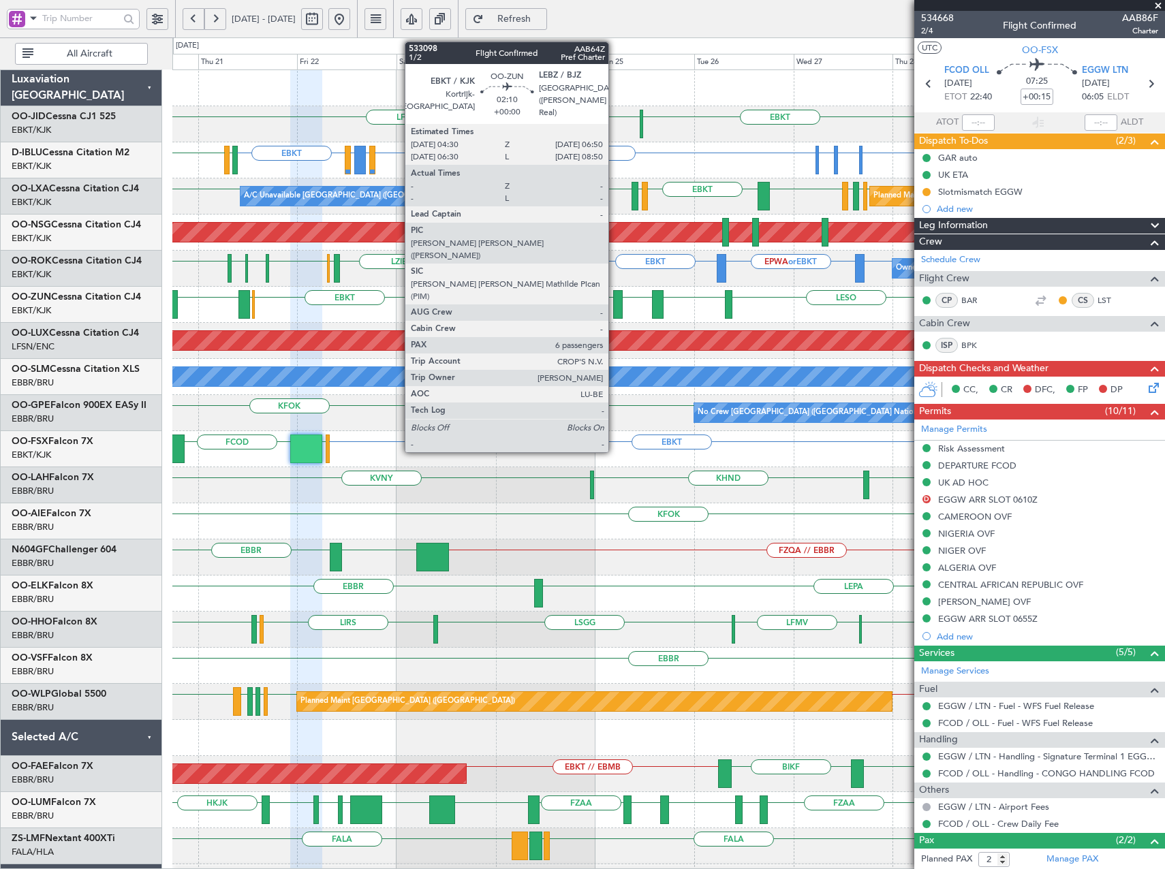
click at [615, 305] on div at bounding box center [618, 304] width 10 height 29
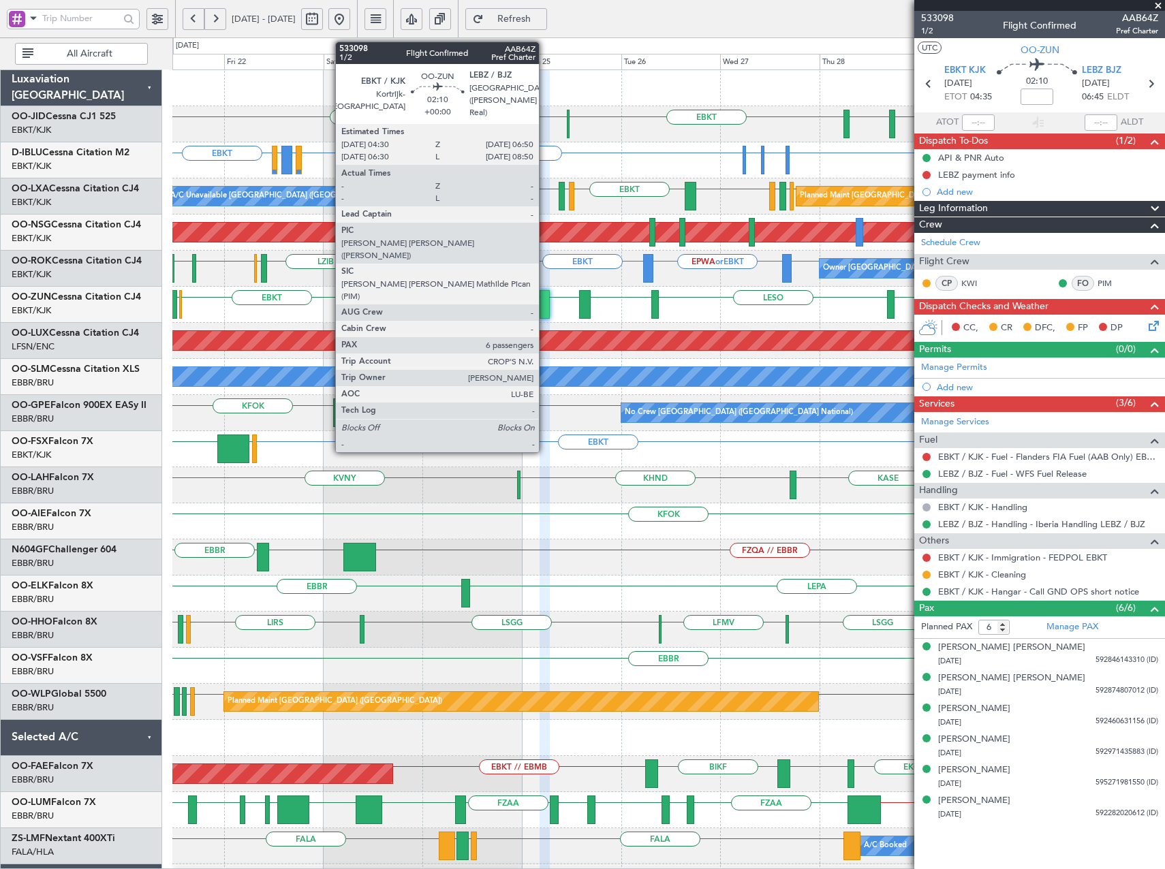
click at [545, 307] on div at bounding box center [545, 304] width 10 height 29
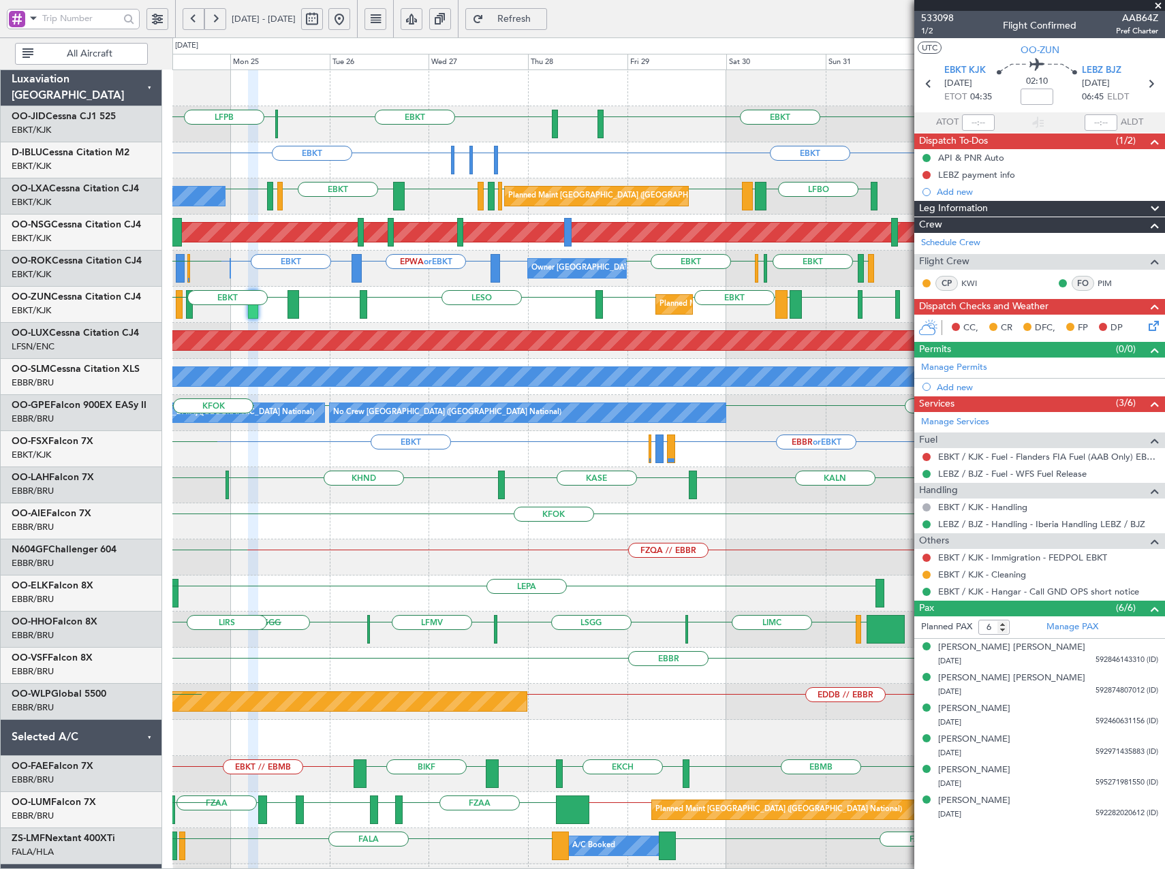
click at [509, 294] on div "EGGD EBKT LICA EBKT EBKT LESO EBKT LEBZ EBKT LOWS [GEOGRAPHIC_DATA] Planned Mai…" at bounding box center [668, 305] width 992 height 36
click at [1156, 6] on span at bounding box center [1158, 6] width 14 height 12
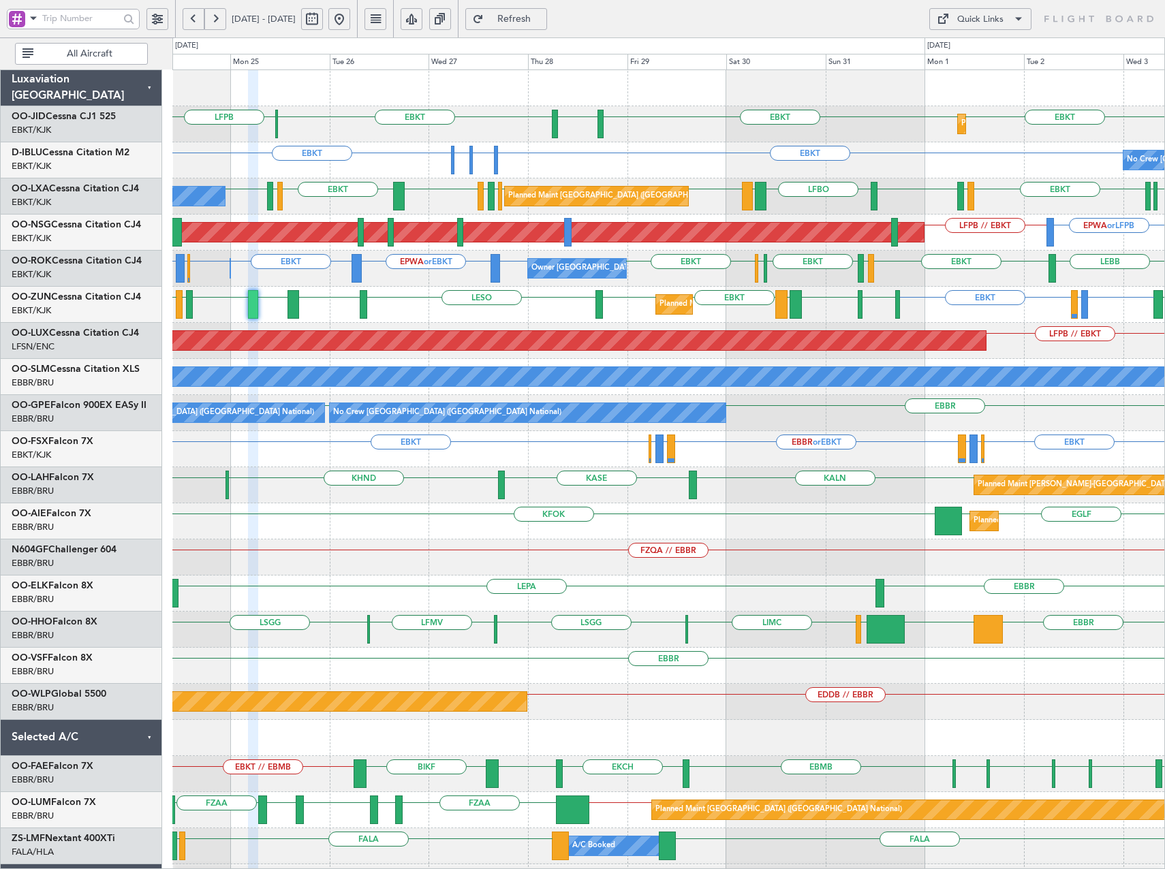
type input "0"
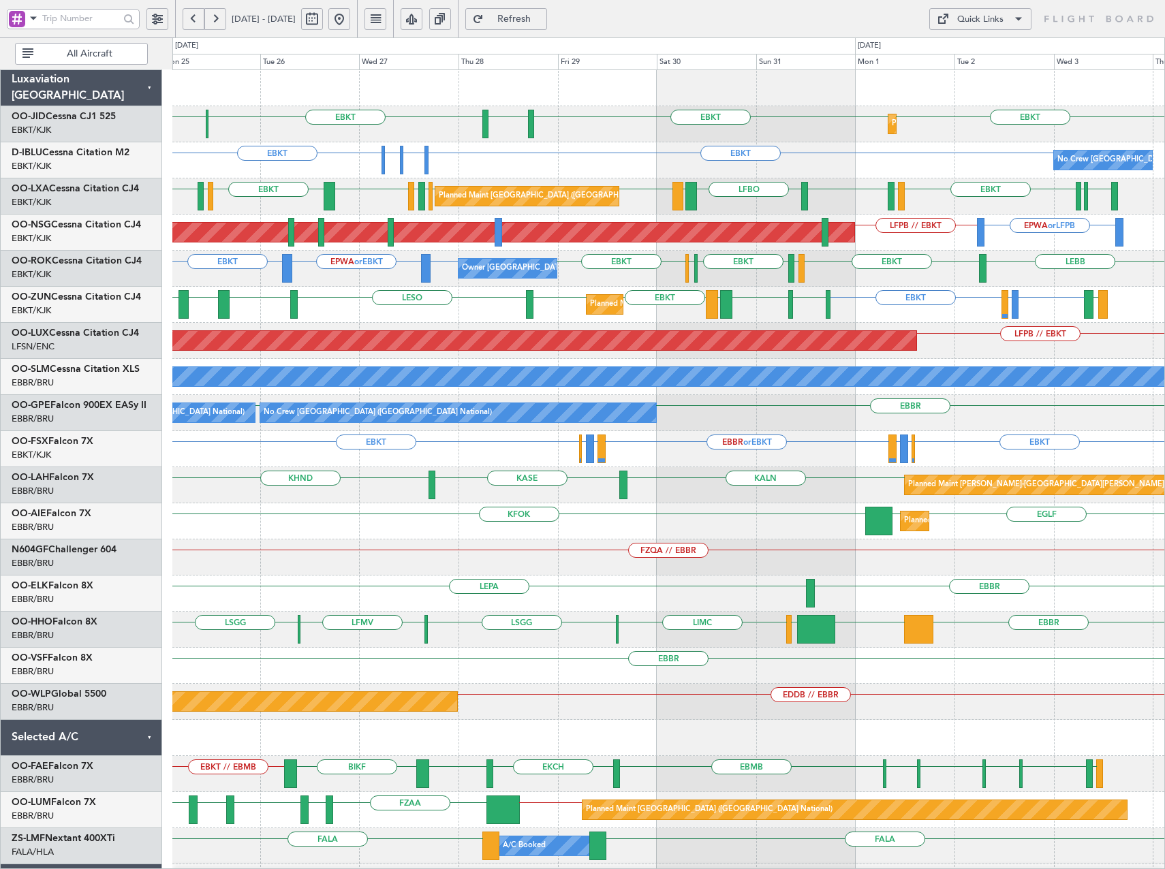
click at [885, 288] on div "EBKT LFPB EBKT [GEOGRAPHIC_DATA] EBKT Planned Maint [GEOGRAPHIC_DATA]-[GEOGRAPH…" at bounding box center [668, 521] width 992 height 903
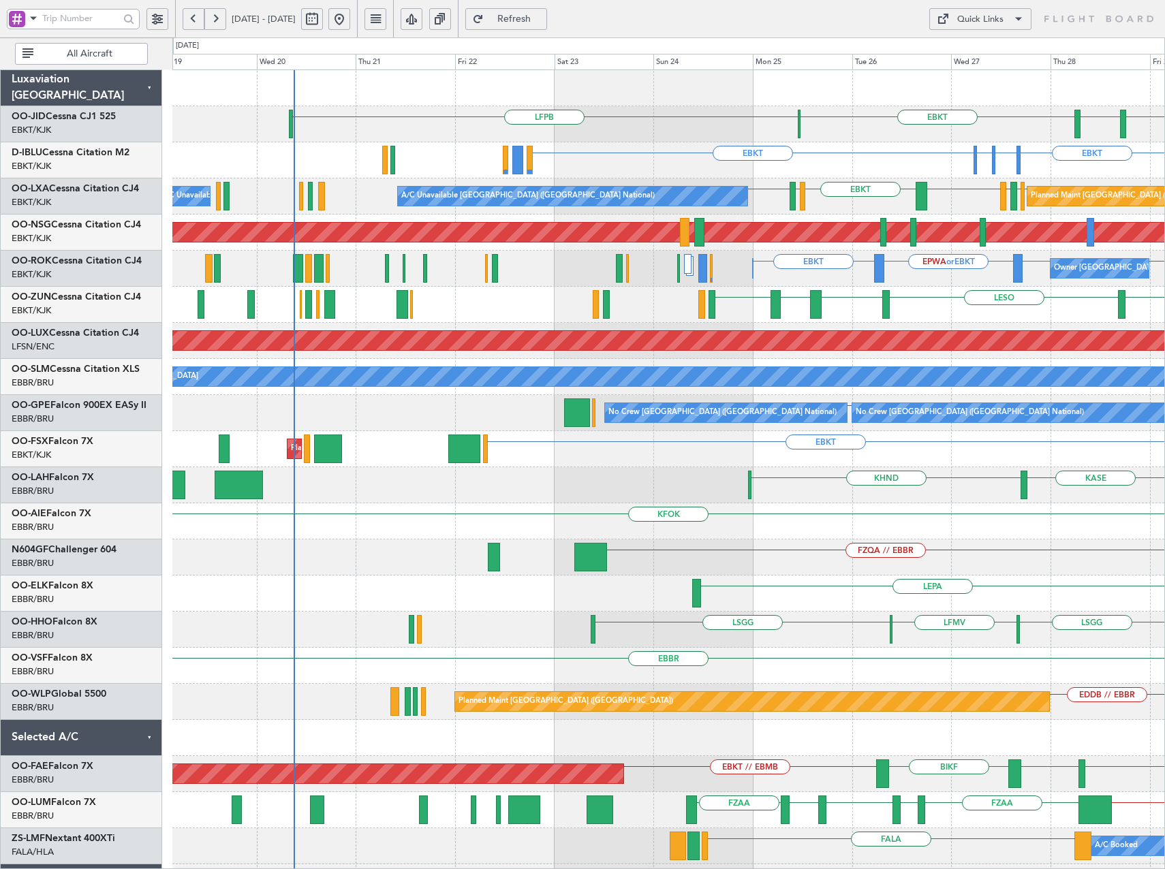
click at [1055, 391] on div "LFPB EBKT [GEOGRAPHIC_DATA] EBKT EBKT EHAM or EBKT ELLX or EBKT EBKT Planned Ma…" at bounding box center [668, 521] width 992 height 903
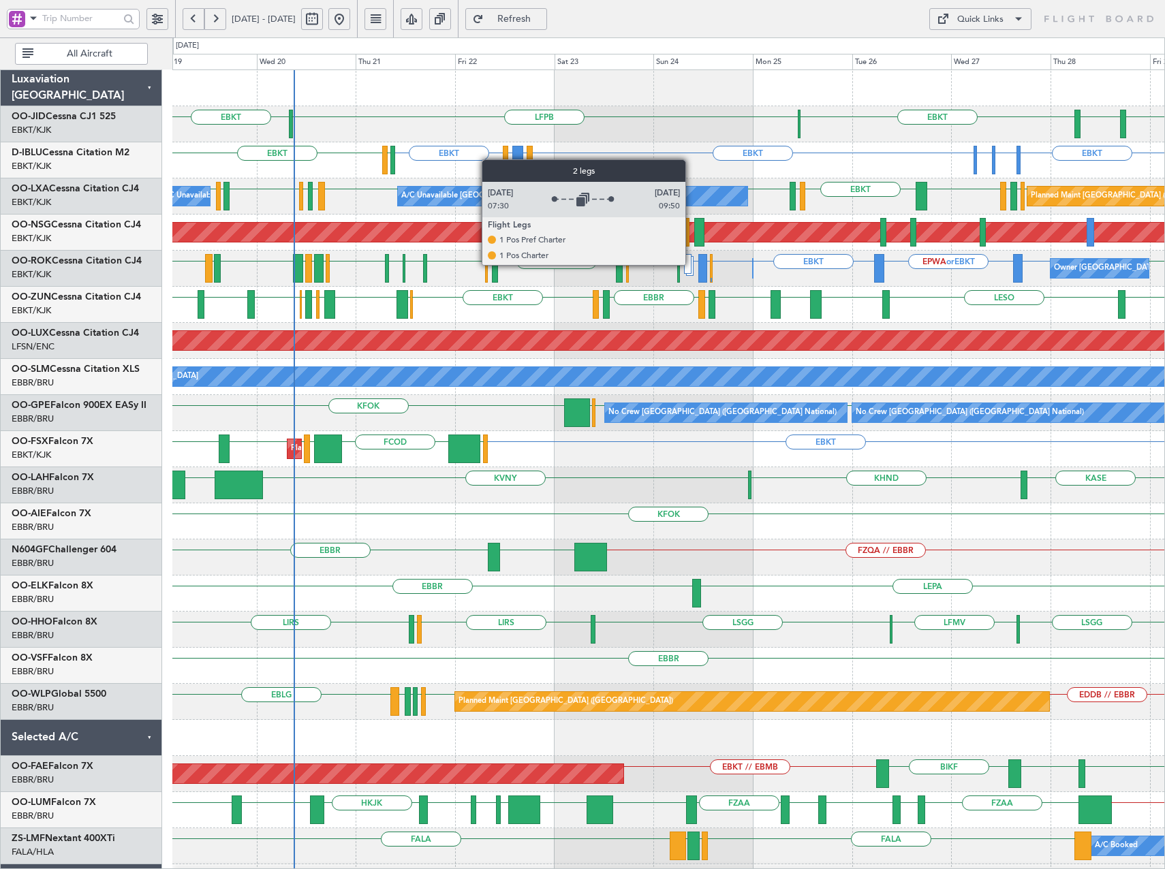
click at [689, 264] on div at bounding box center [688, 264] width 8 height 20
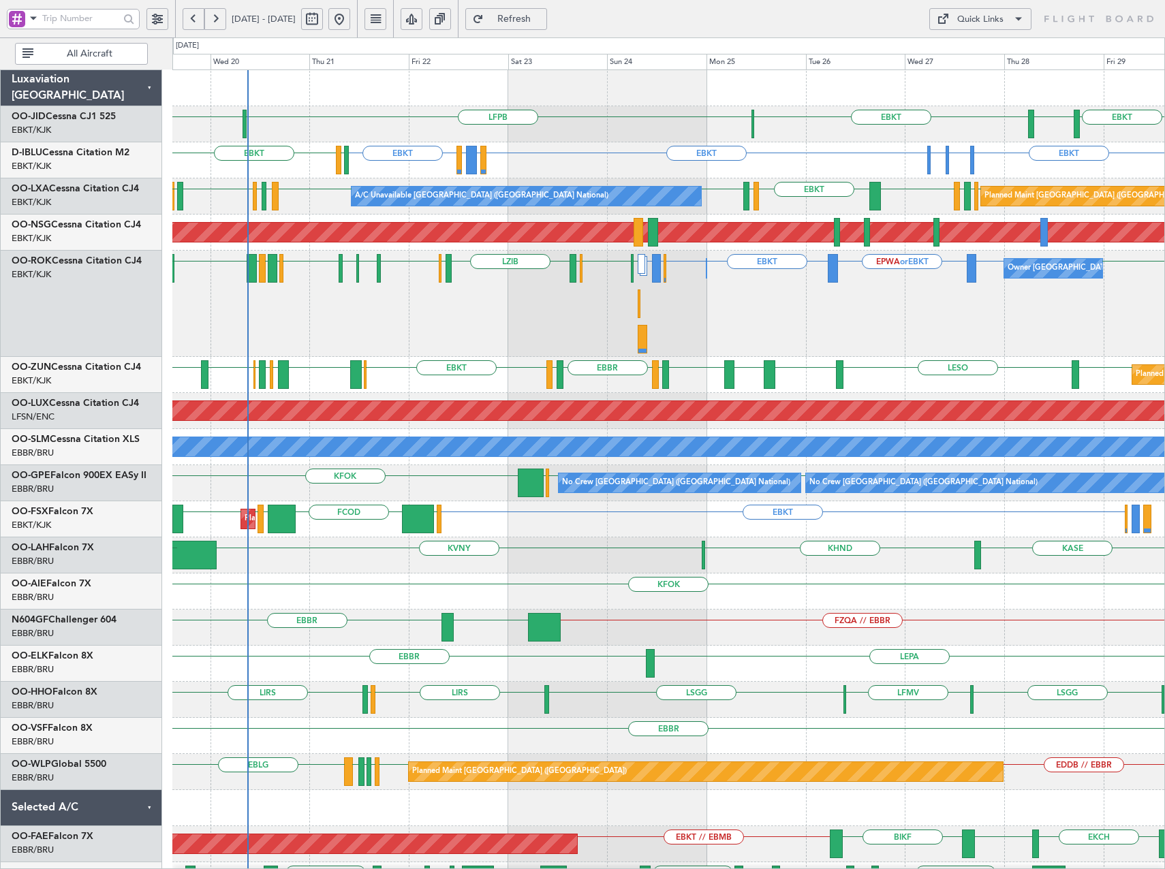
click at [732, 308] on div "EBKT EPWA or EBKT EBKT EBBR or EBKT EBLG or EBKT LIRA or EBKT EBKT EDDG EDVK EB…" at bounding box center [668, 304] width 992 height 106
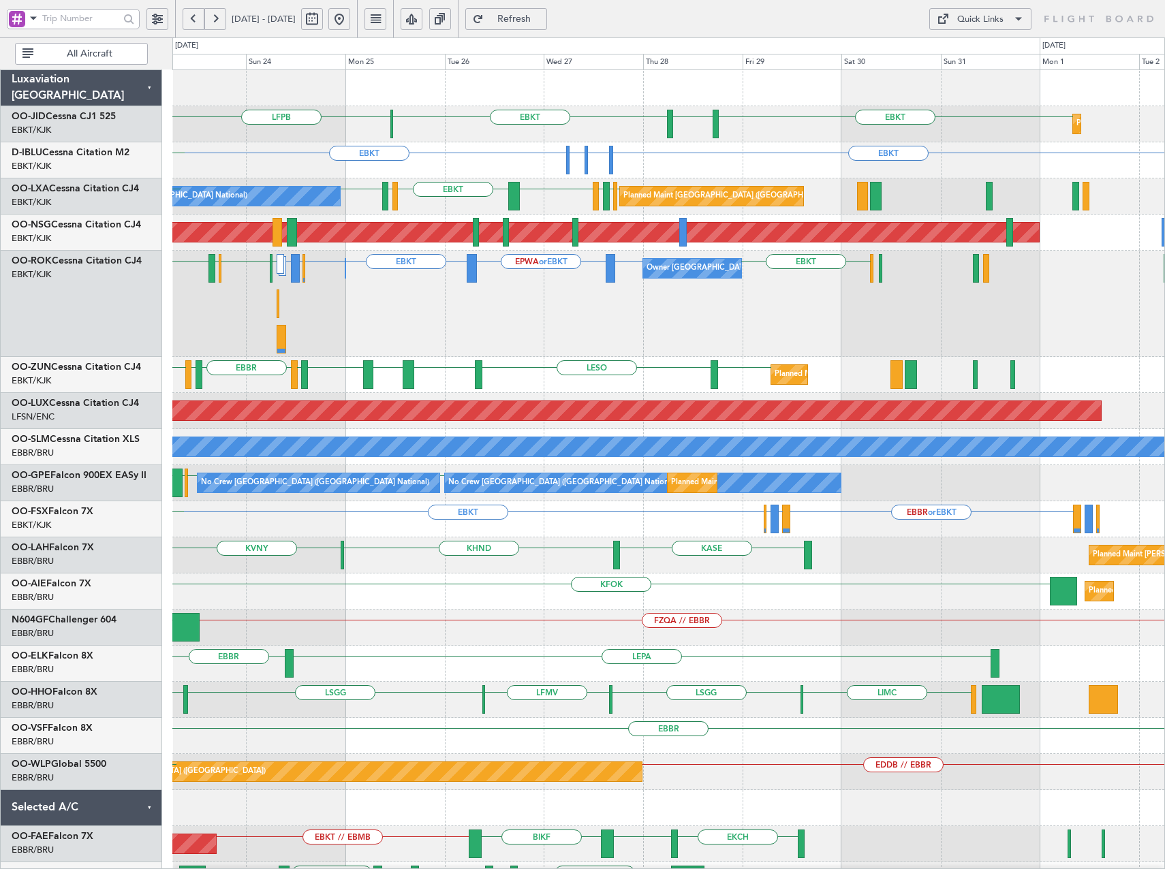
click at [508, 345] on div "EPWA or EBKT EBKT EBBR or EBKT EBLG or EBKT LIRA or EBKT EBKT [GEOGRAPHIC_DATA]…" at bounding box center [668, 304] width 992 height 106
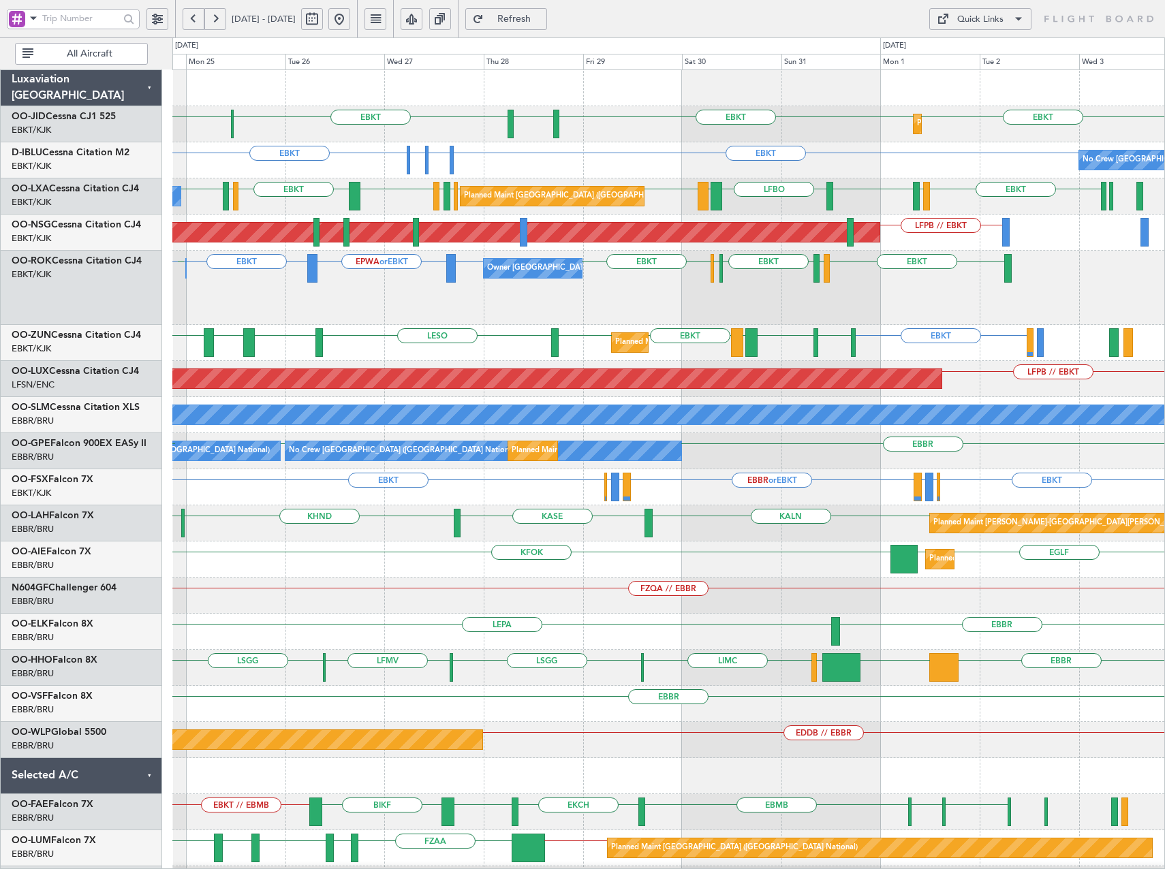
click at [708, 313] on div "Owner [GEOGRAPHIC_DATA]-[GEOGRAPHIC_DATA] Owner [GEOGRAPHIC_DATA]-[GEOGRAPHIC_D…" at bounding box center [668, 288] width 992 height 74
click at [997, 20] on div "Quick Links" at bounding box center [980, 20] width 46 height 14
click at [964, 52] on button "Trip Builder" at bounding box center [980, 51] width 102 height 33
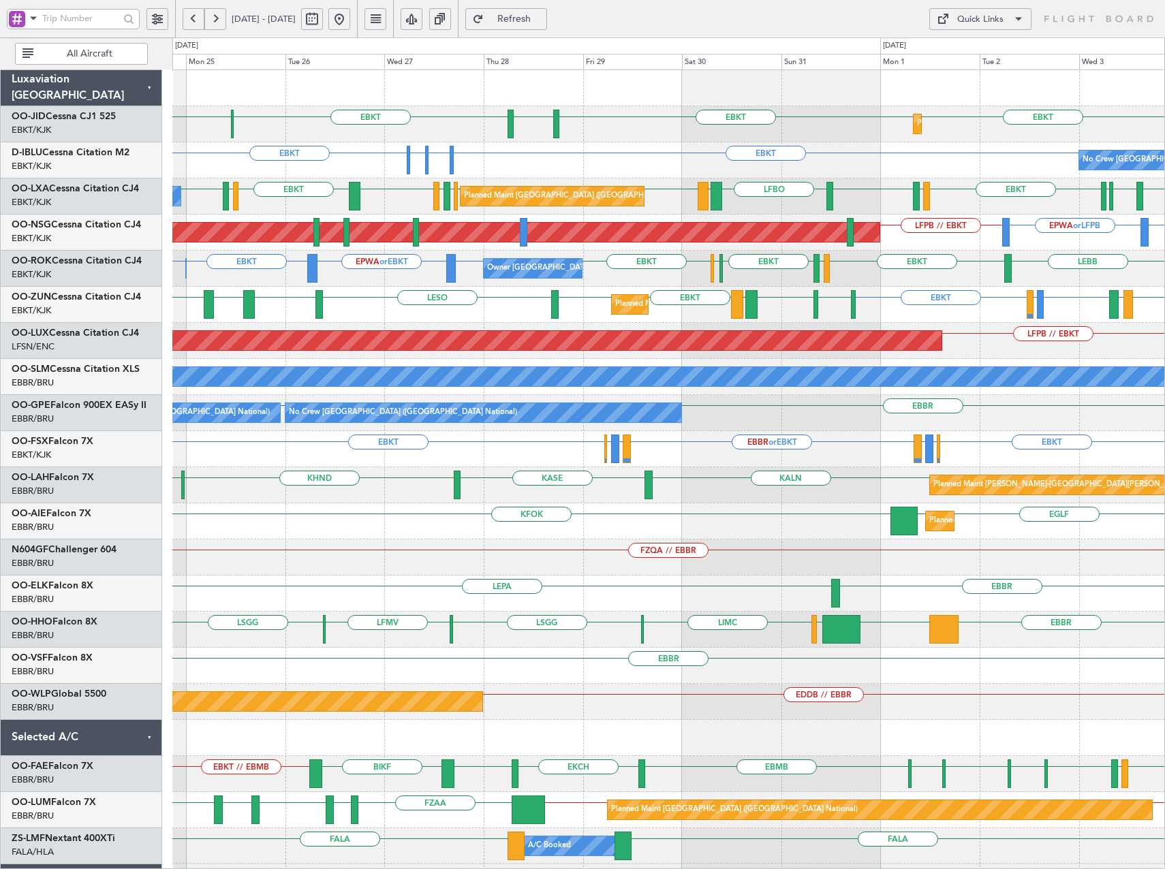
drag, startPoint x: 379, startPoint y: 17, endPoint x: 371, endPoint y: 29, distance: 14.7
click at [350, 17] on button at bounding box center [339, 19] width 22 height 22
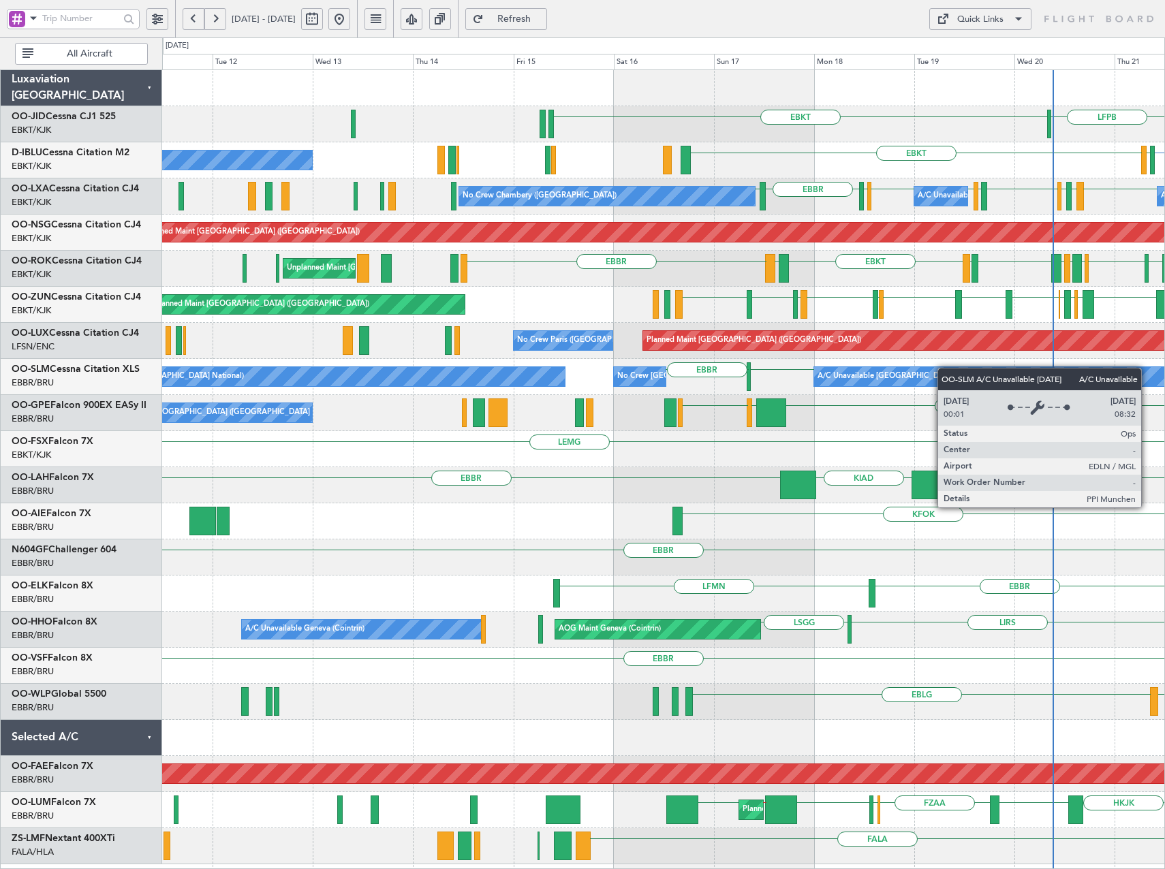
click at [833, 380] on div "LFPB EBKT EBKT No Crew Brussels (Brussels National) EGJJ EBKT EDDM or EBKT EIDW…" at bounding box center [663, 467] width 1002 height 794
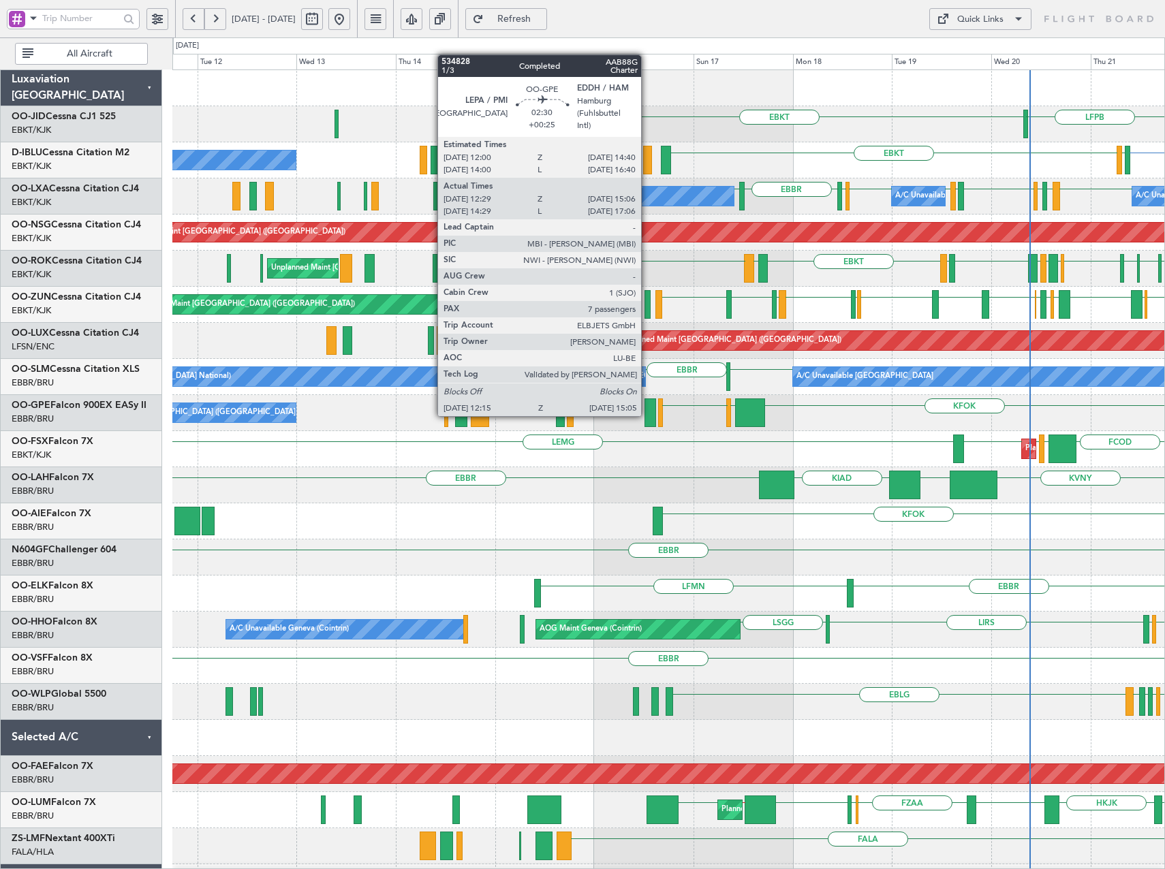
click at [647, 414] on div at bounding box center [651, 413] width 12 height 29
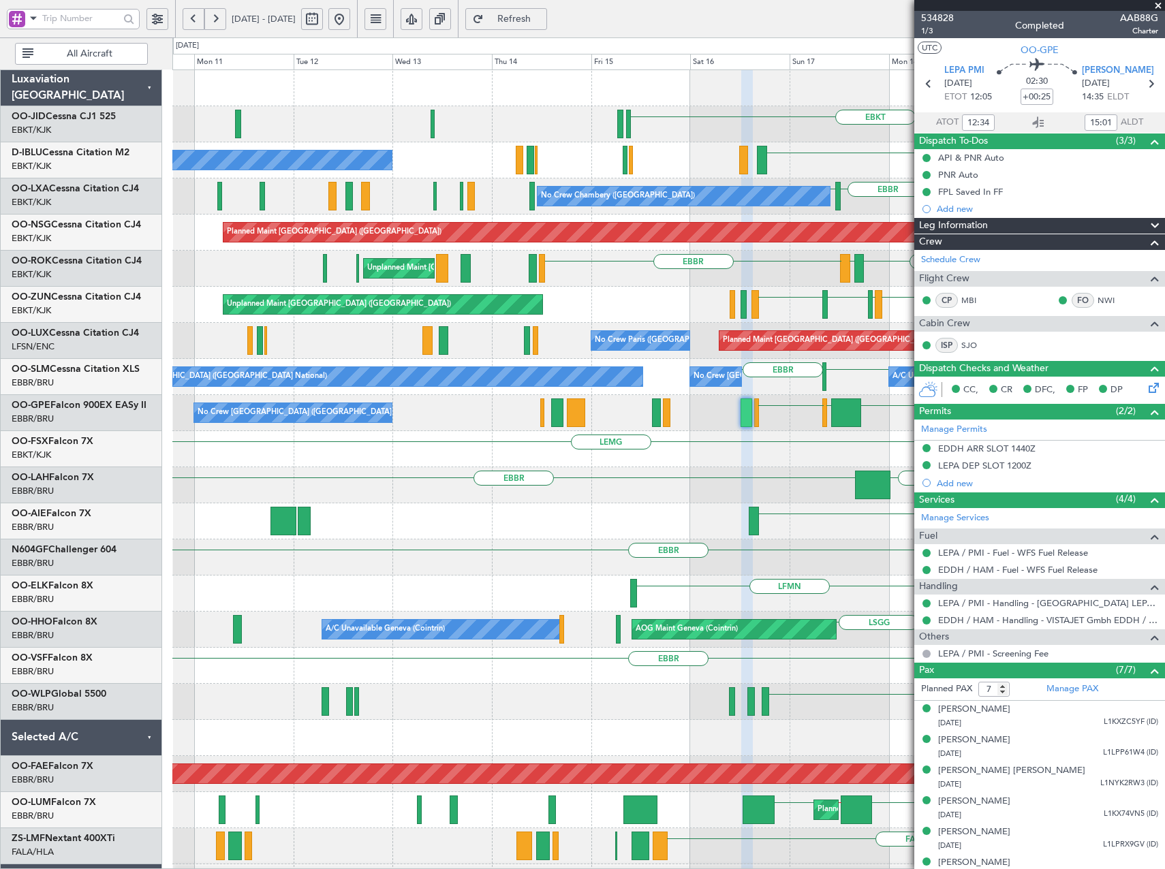
click at [581, 326] on div "EBKT LFPB EBKT No Crew Brussels (Brussels National) EGJJ EBKT EDDM or EBKT EIDW…" at bounding box center [668, 521] width 992 height 903
drag, startPoint x: 1160, startPoint y: 6, endPoint x: 1123, endPoint y: 10, distance: 37.7
click at [1160, 7] on span at bounding box center [1158, 6] width 14 height 12
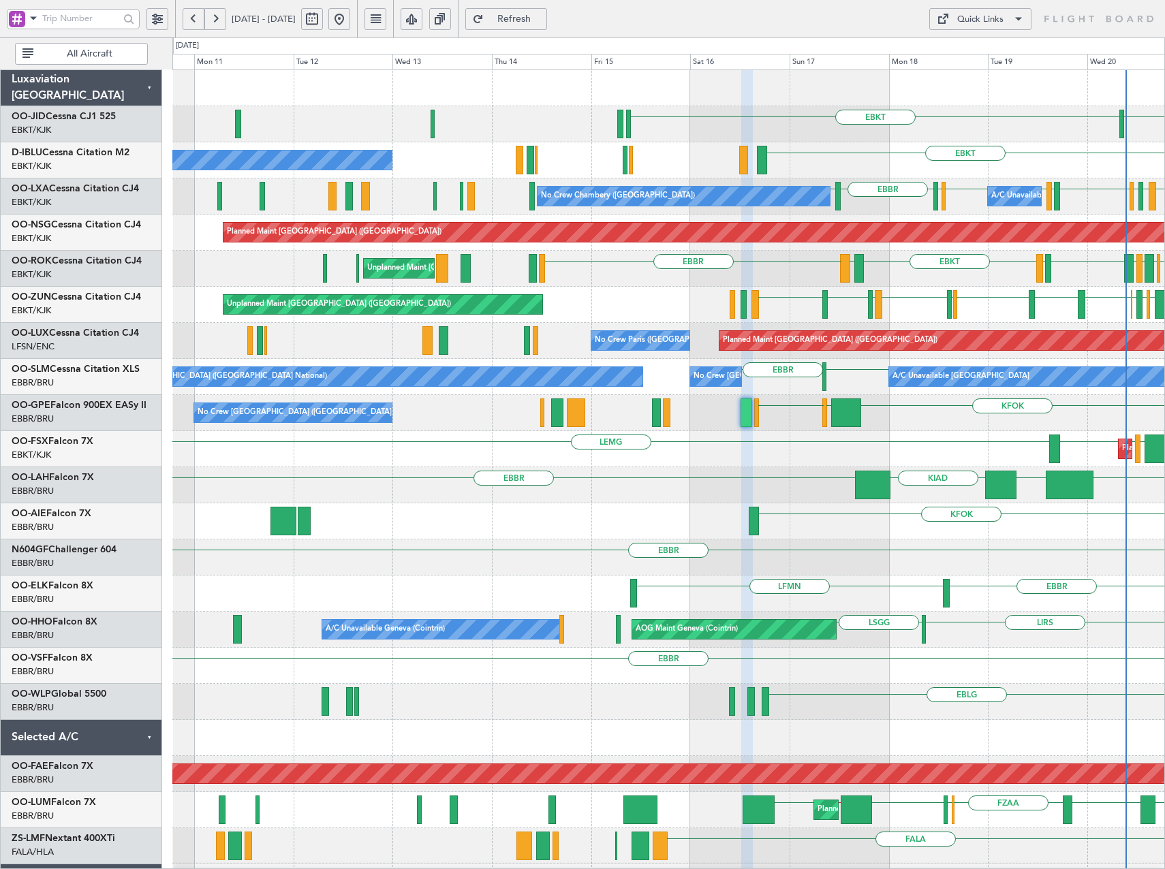
type input "0"
click at [350, 18] on button at bounding box center [339, 19] width 22 height 22
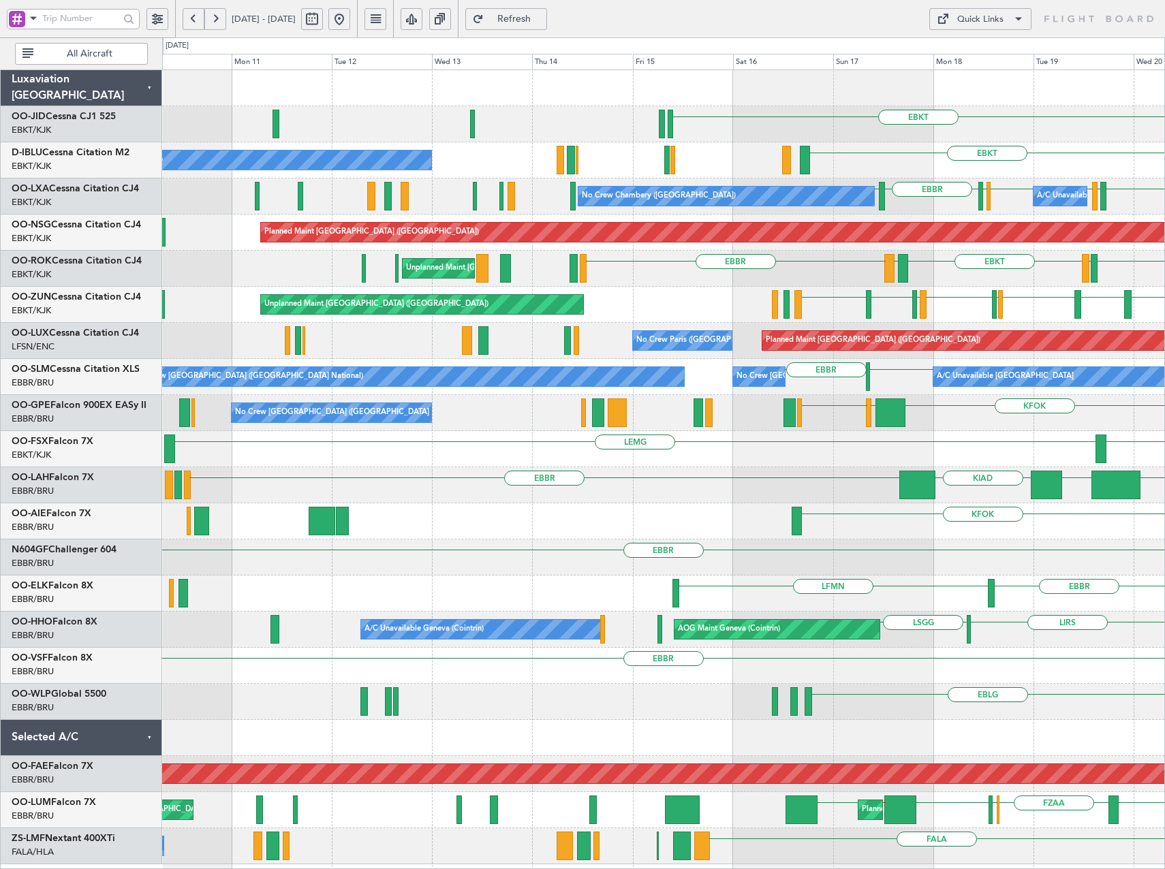
click at [971, 273] on div "EBKT LFPB EBKT No Crew Brussels (Brussels National) EGJJ EBKT EDDM or EBKT EIDW…" at bounding box center [663, 467] width 1002 height 794
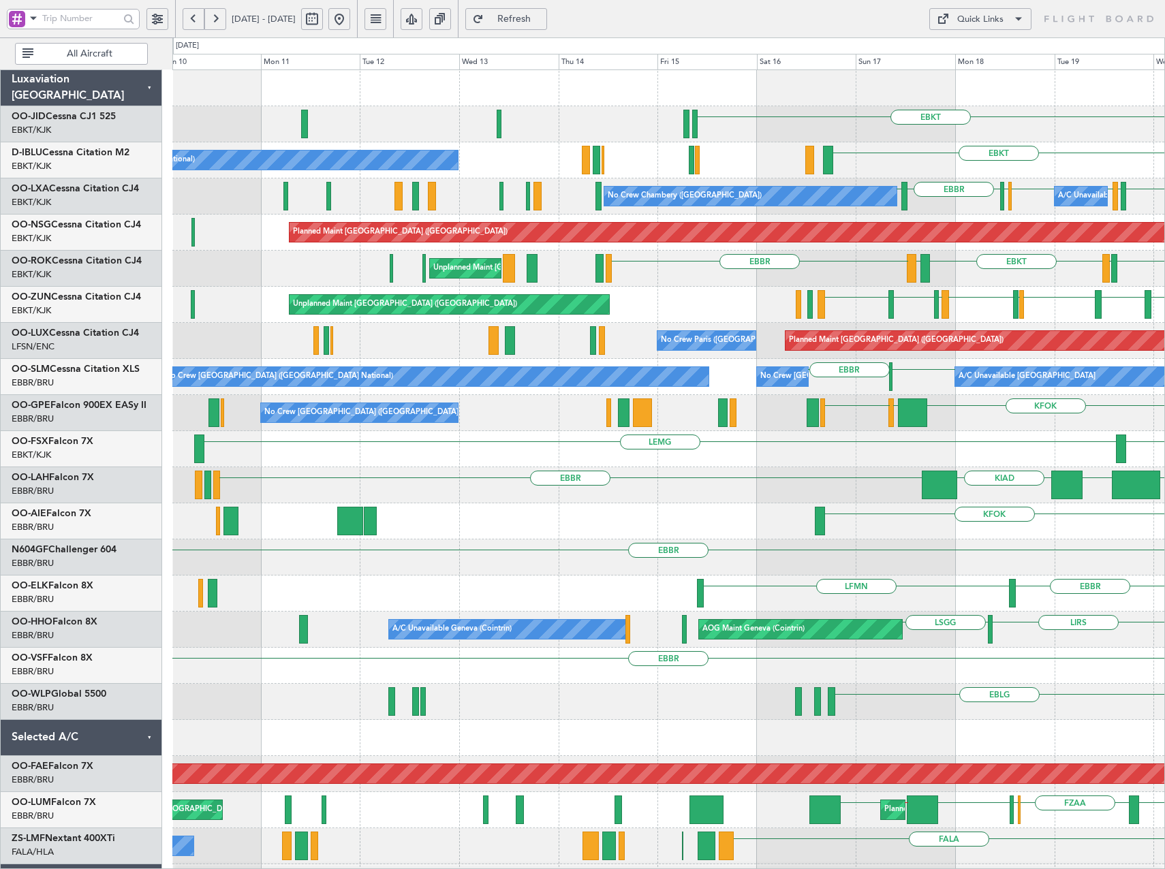
click at [350, 18] on button at bounding box center [339, 19] width 22 height 22
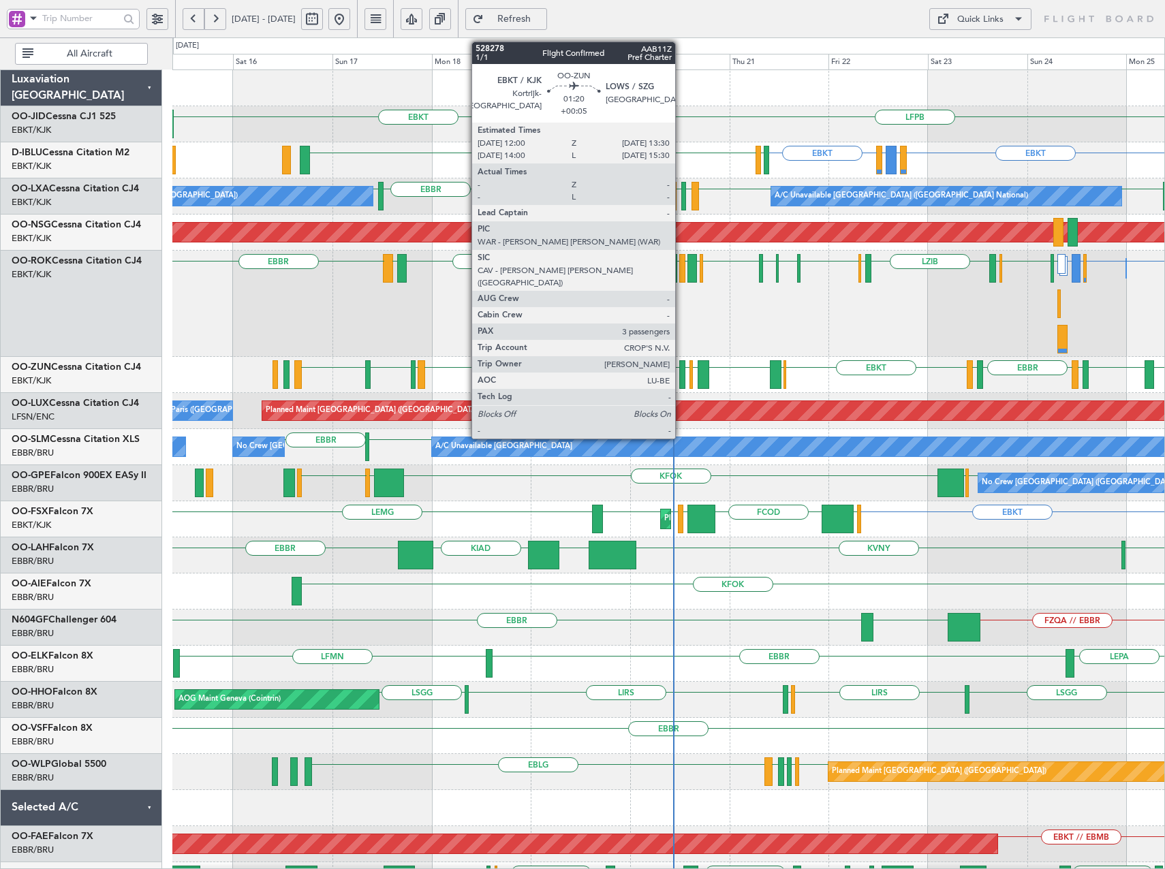
click at [681, 373] on div at bounding box center [682, 374] width 7 height 29
